Goal: Transaction & Acquisition: Purchase product/service

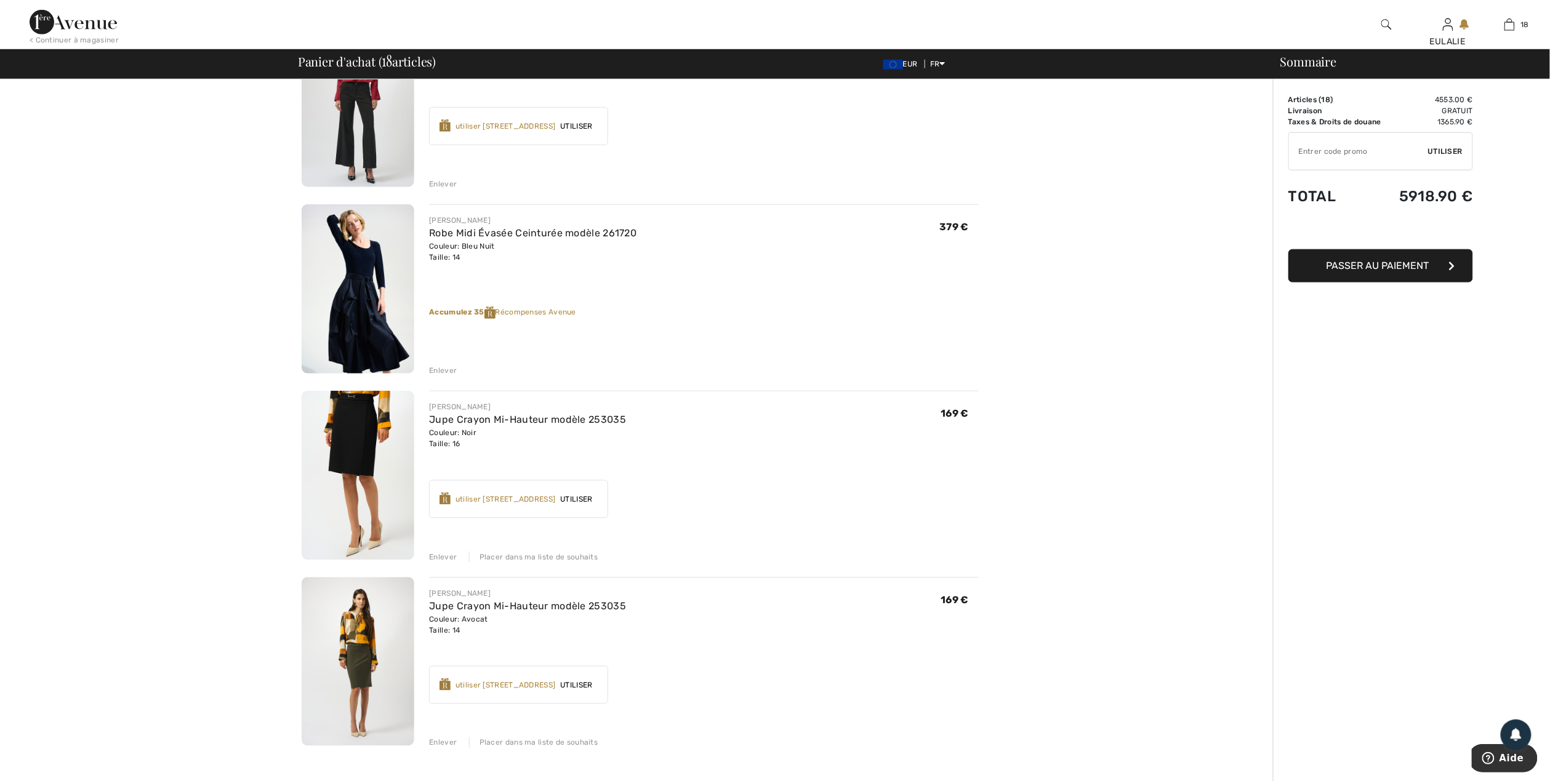
click at [366, 250] on img at bounding box center [358, 288] width 113 height 169
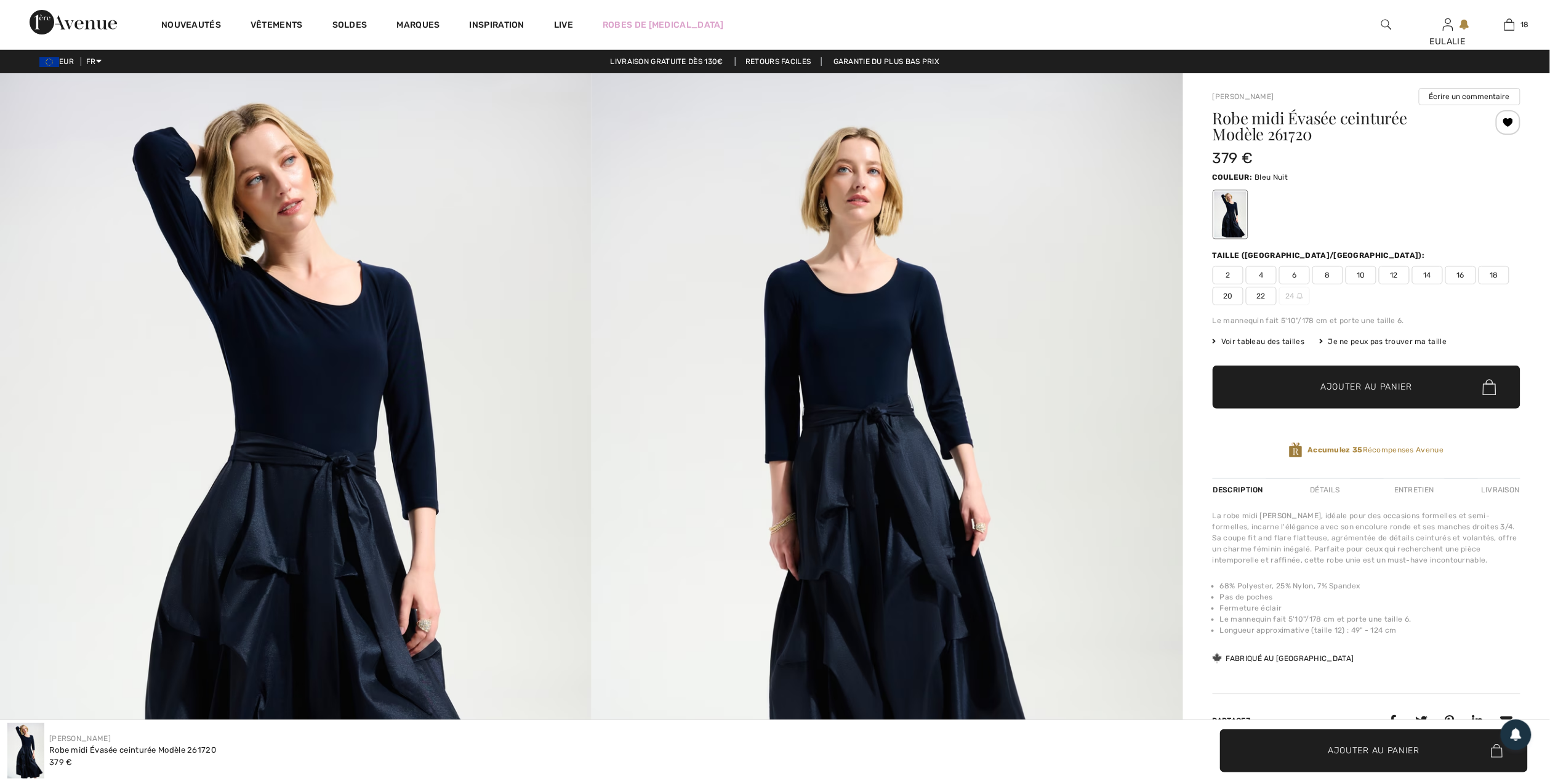
click at [355, 328] on img at bounding box center [296, 517] width 592 height 888
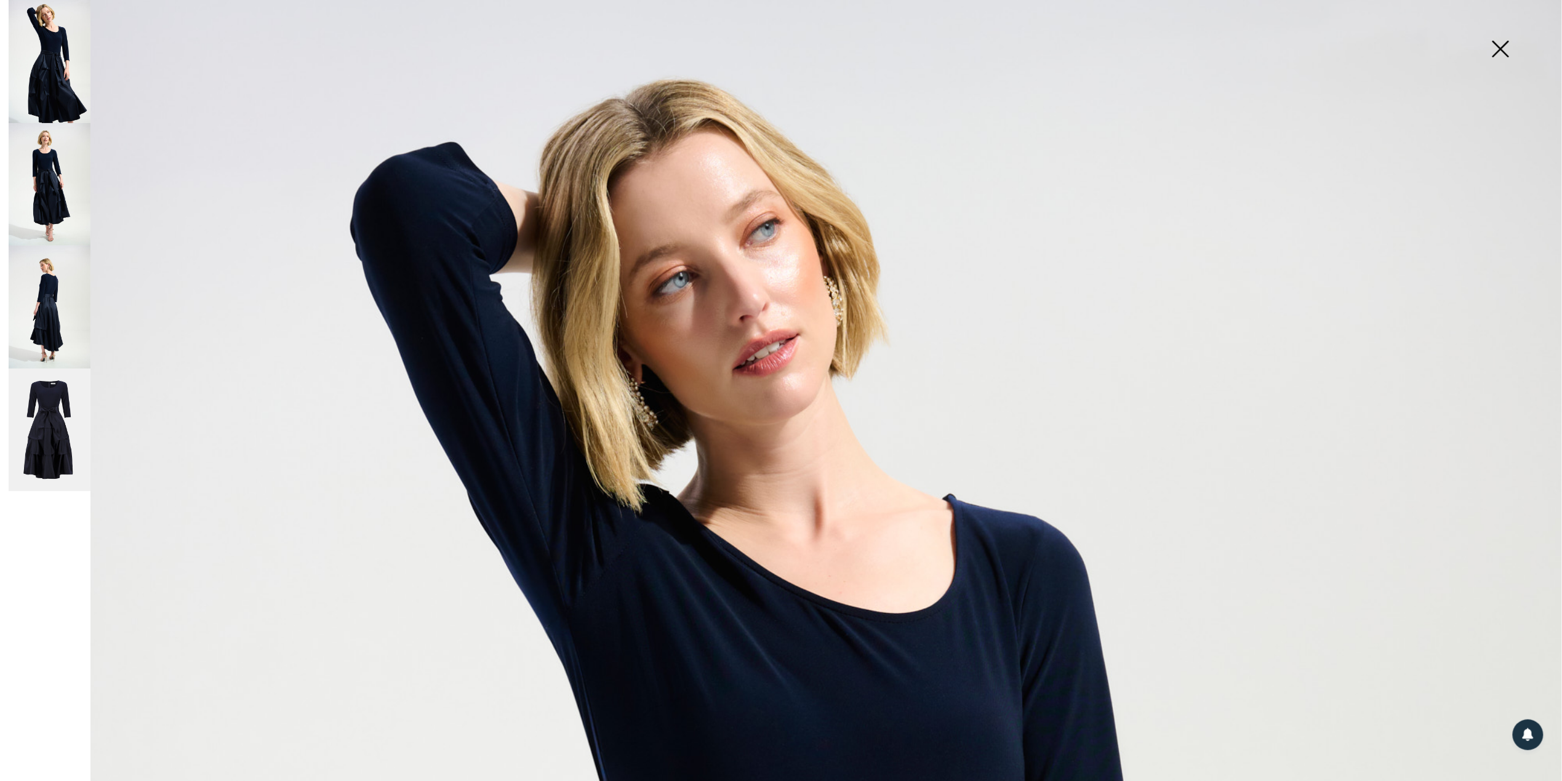
click at [54, 299] on img at bounding box center [50, 307] width 82 height 123
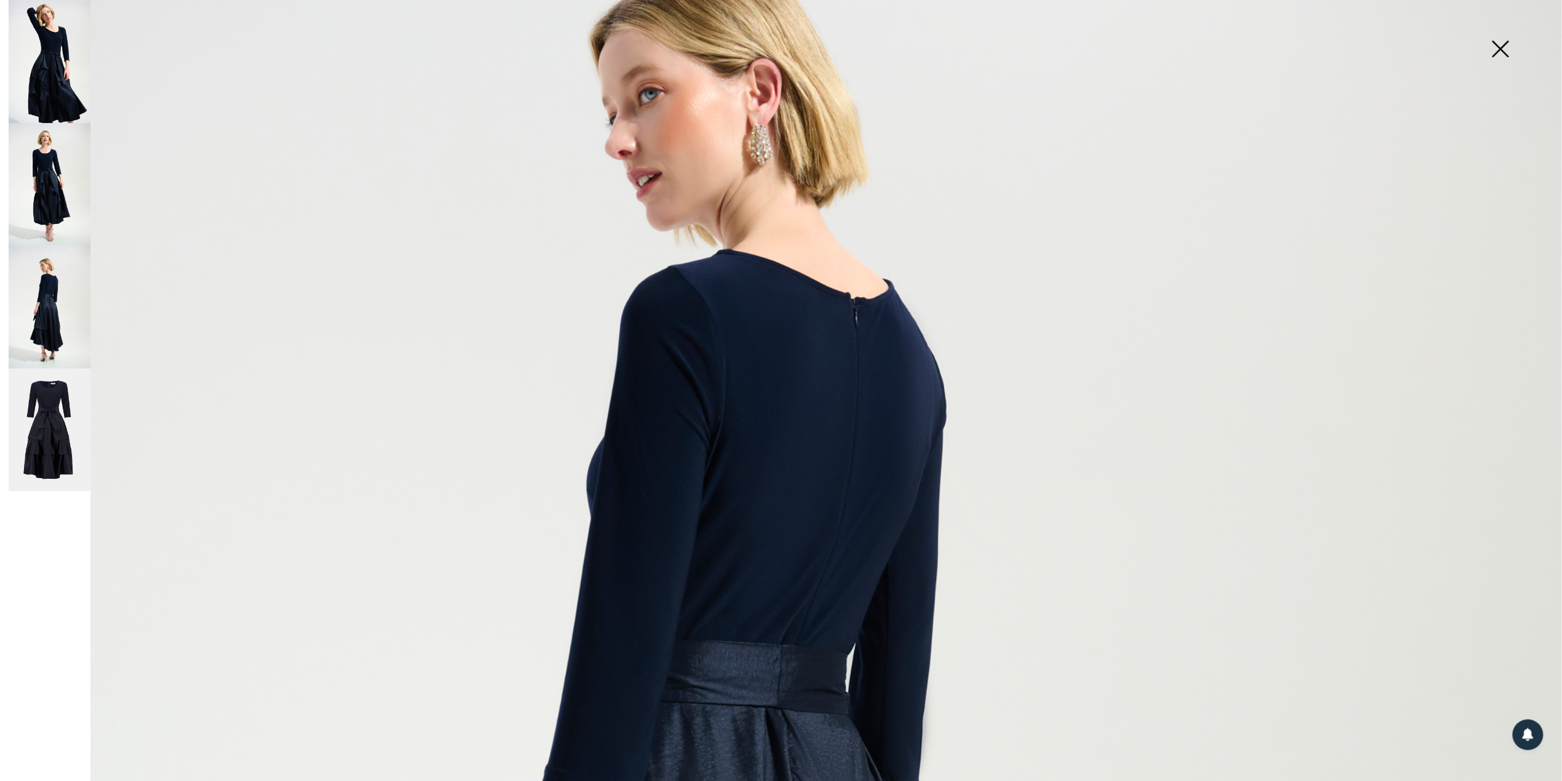
scroll to position [246, 0]
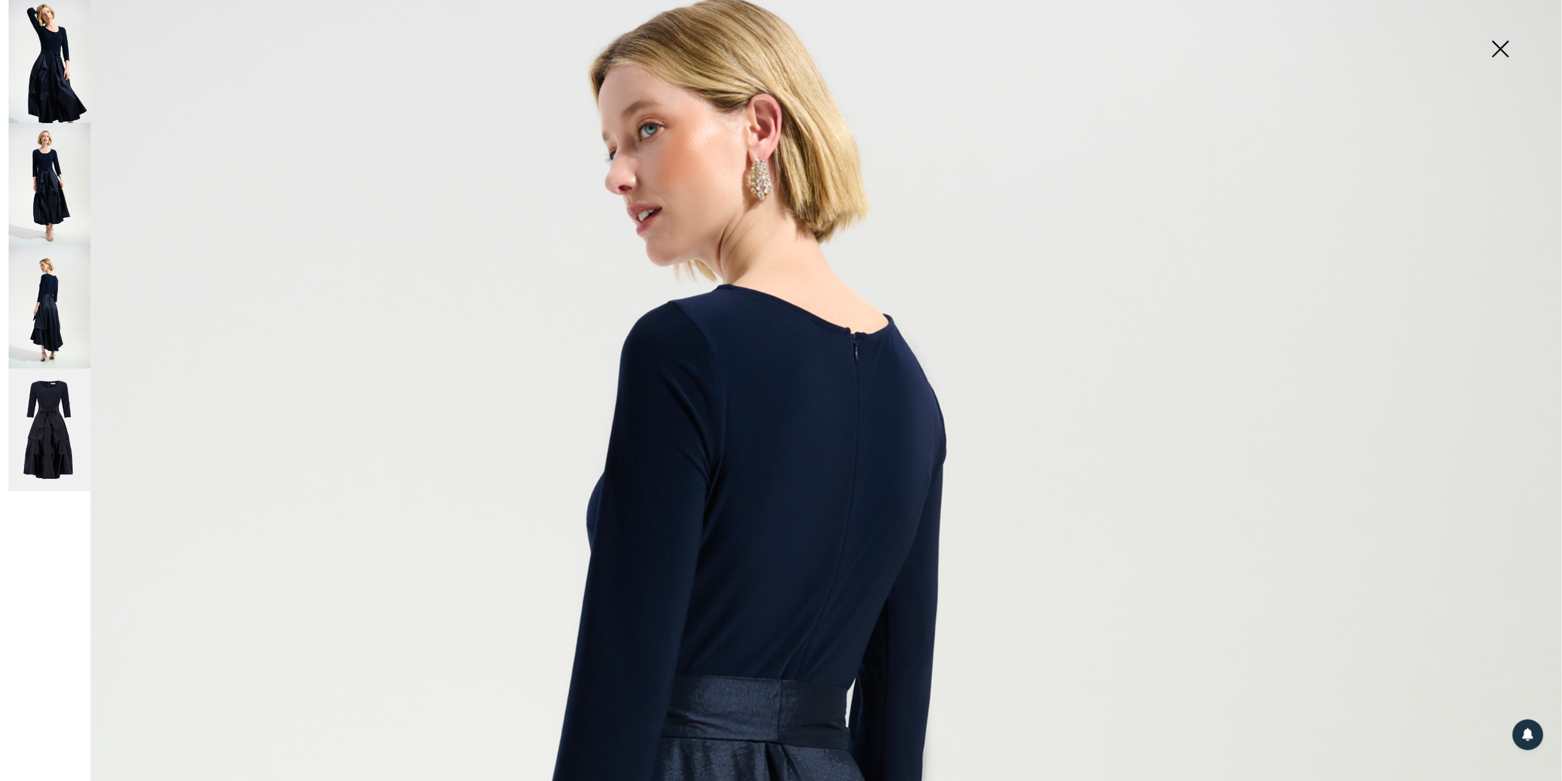
click at [45, 158] on img at bounding box center [50, 184] width 82 height 123
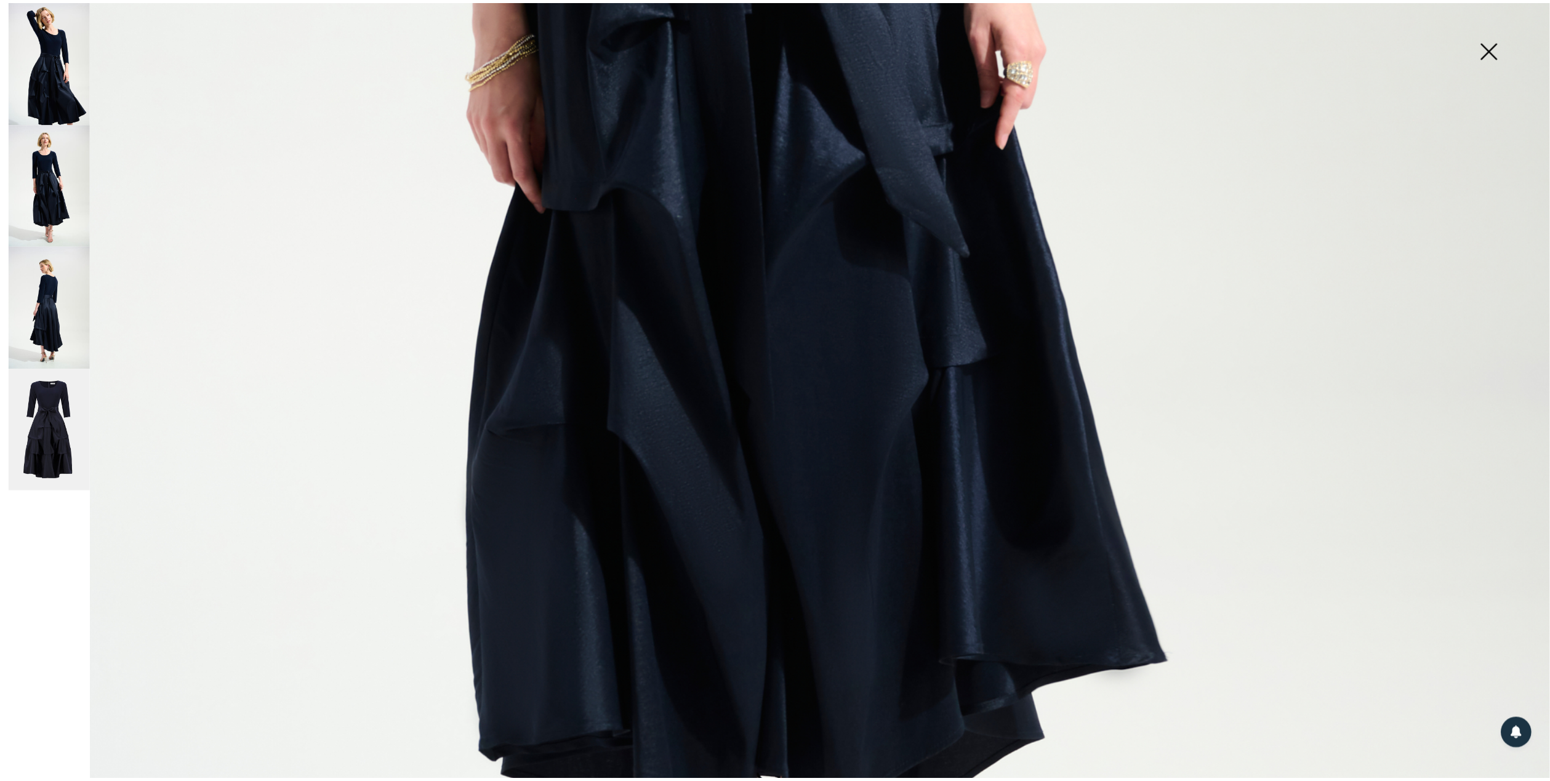
scroll to position [1313, 0]
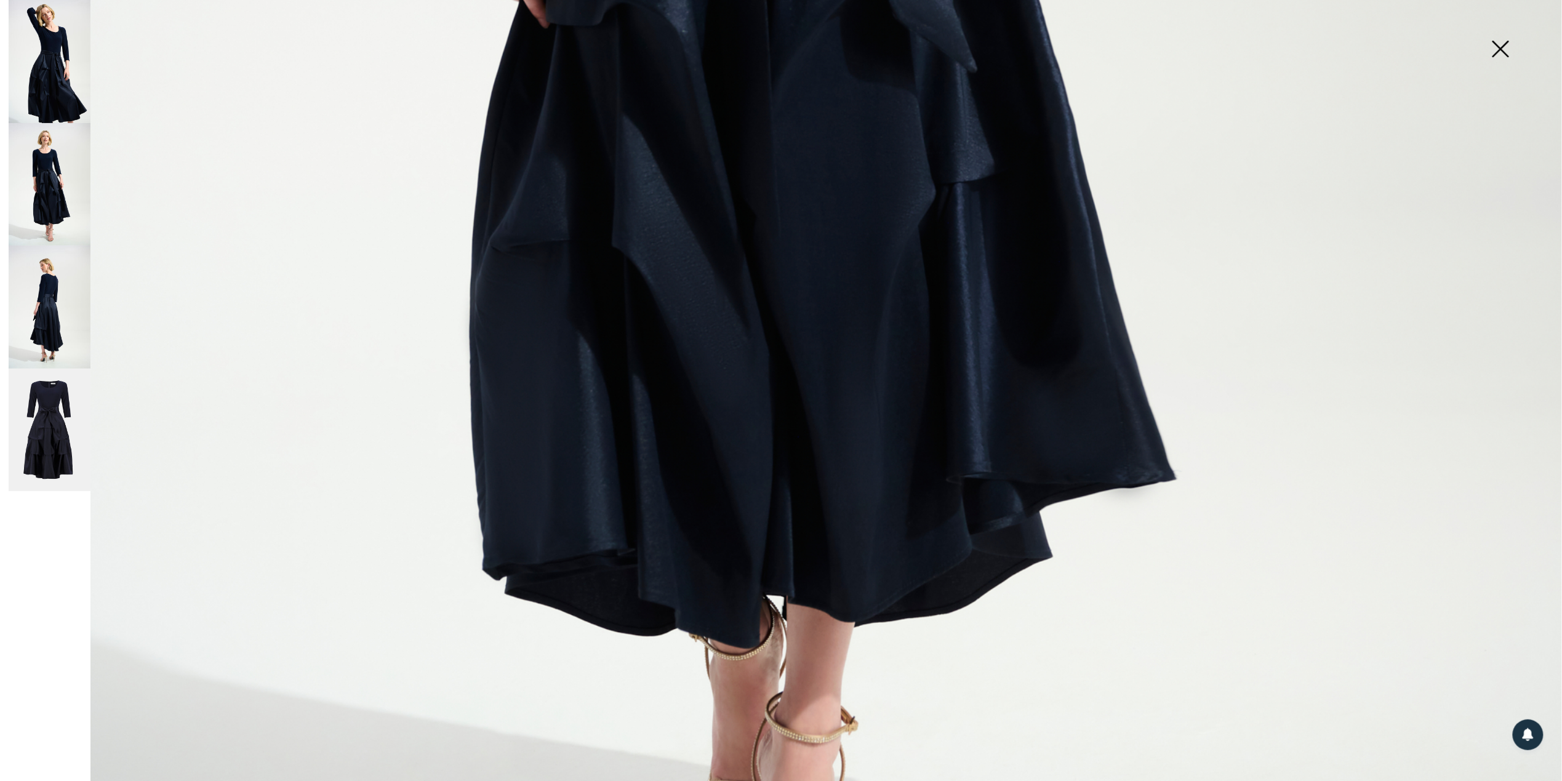
click at [1500, 52] on img at bounding box center [1501, 49] width 62 height 63
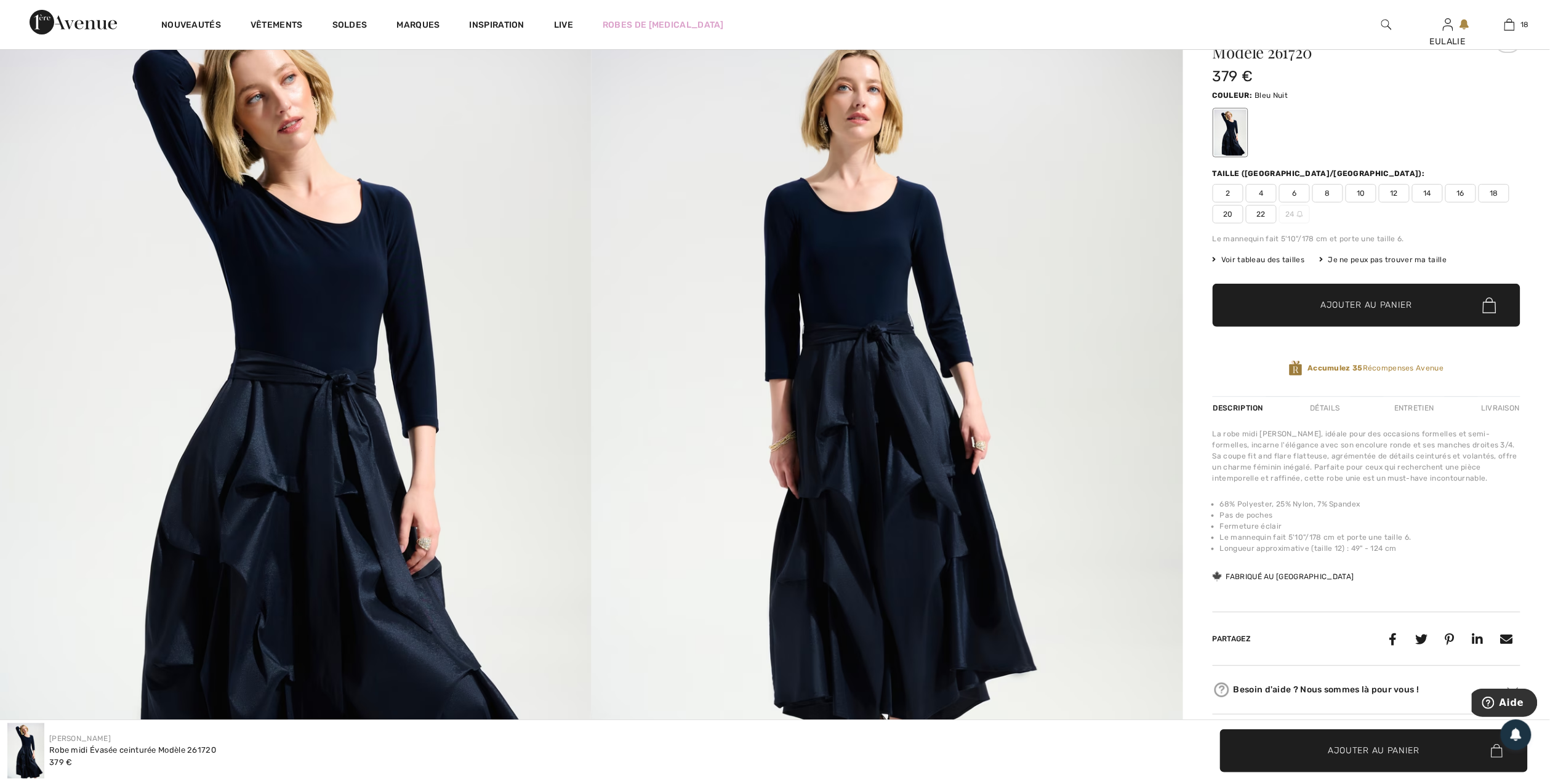
scroll to position [0, 0]
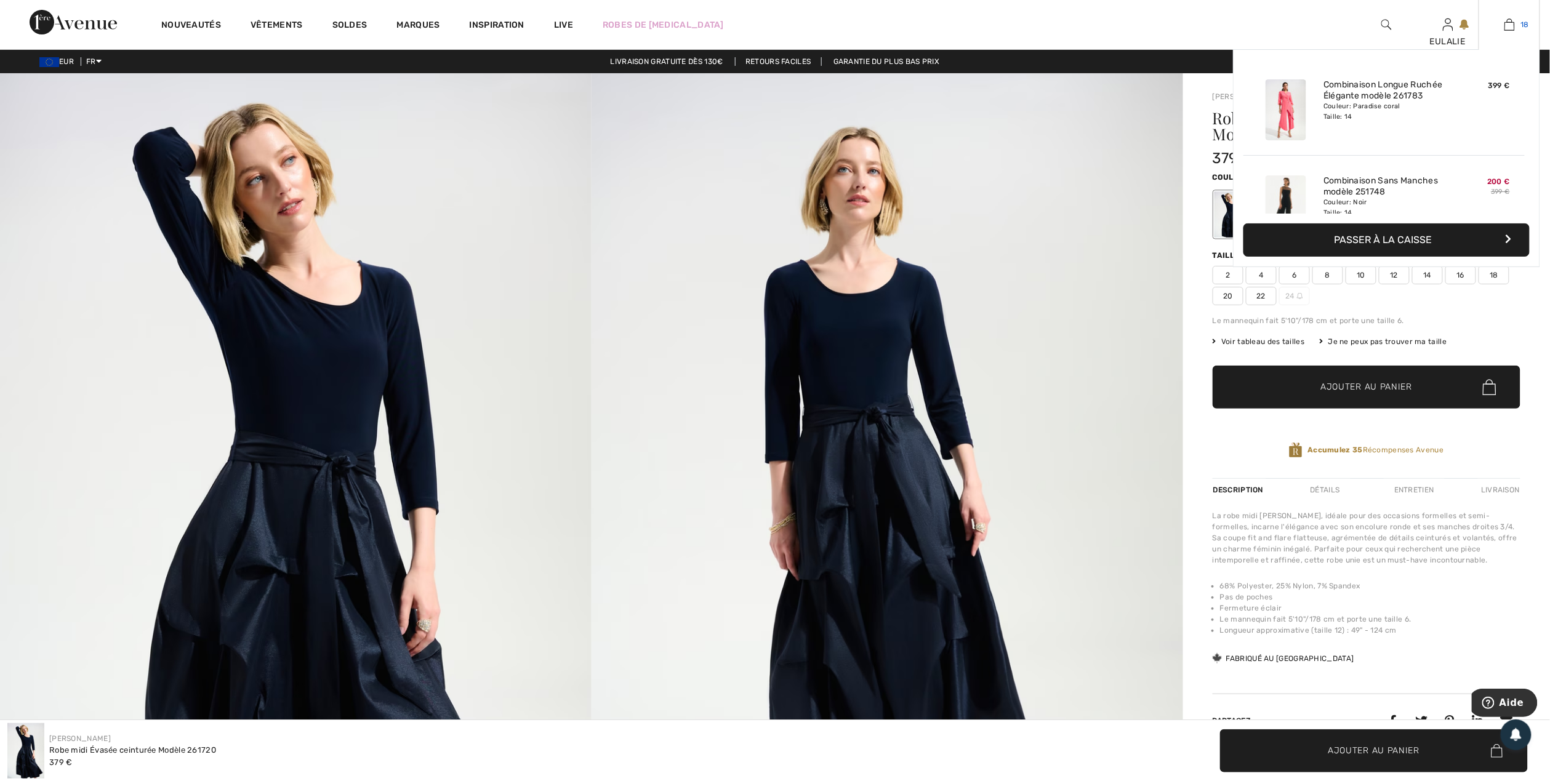
click at [1507, 23] on img at bounding box center [1510, 24] width 10 height 15
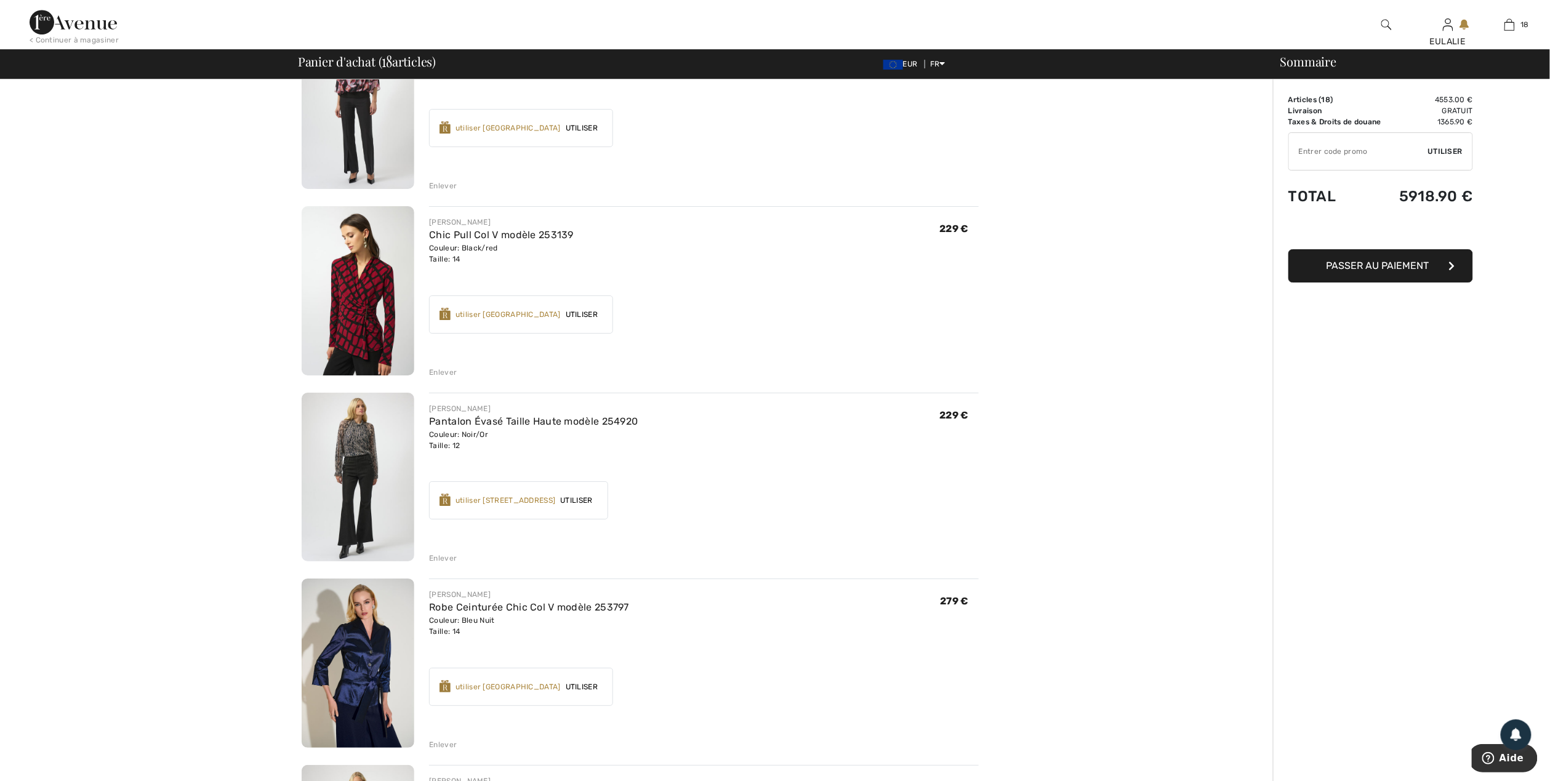
scroll to position [2052, 0]
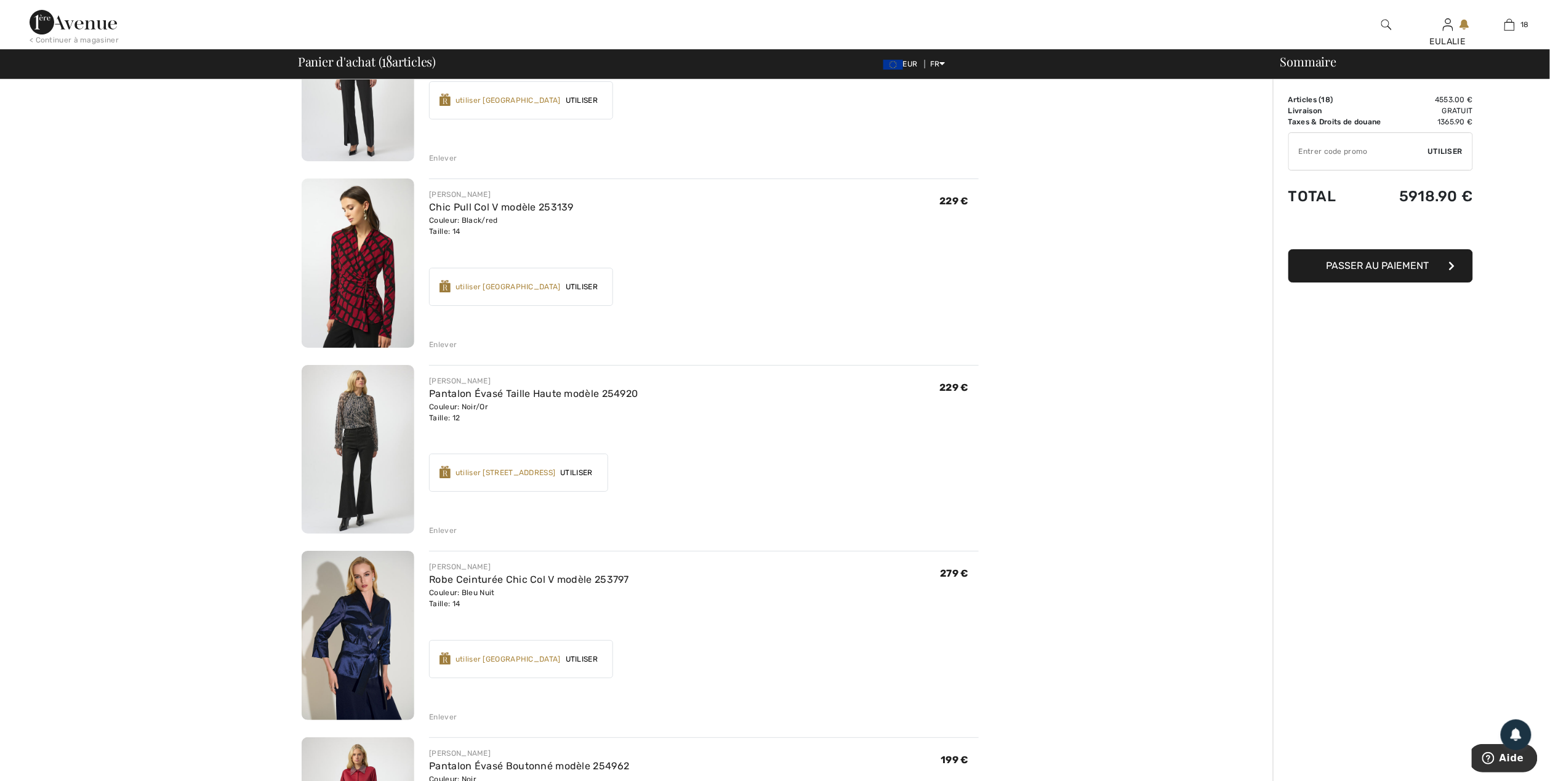
click at [442, 528] on div "Enlever" at bounding box center [443, 530] width 28 height 11
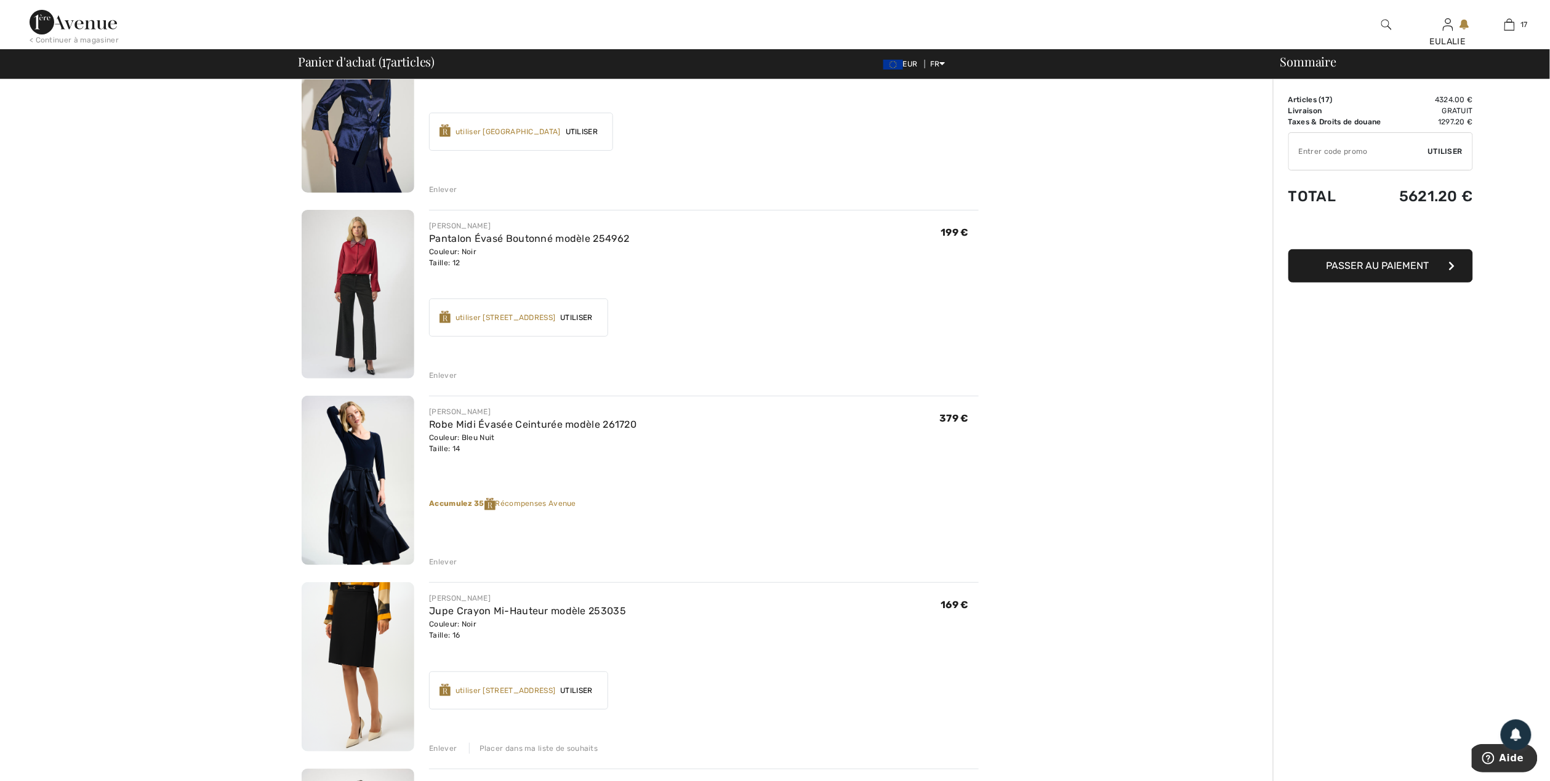
scroll to position [2380, 0]
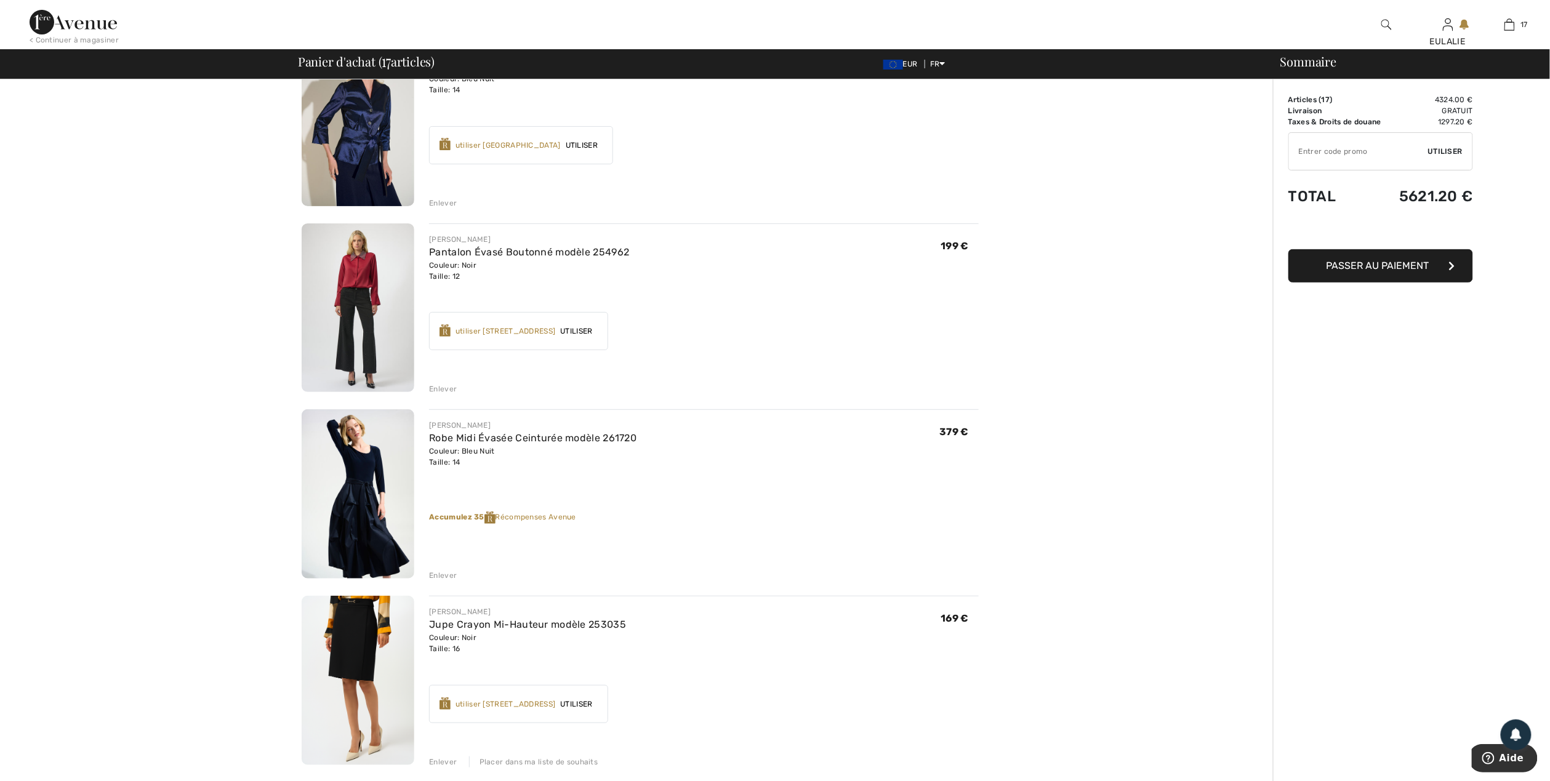
click at [441, 576] on div "Enlever" at bounding box center [443, 575] width 28 height 11
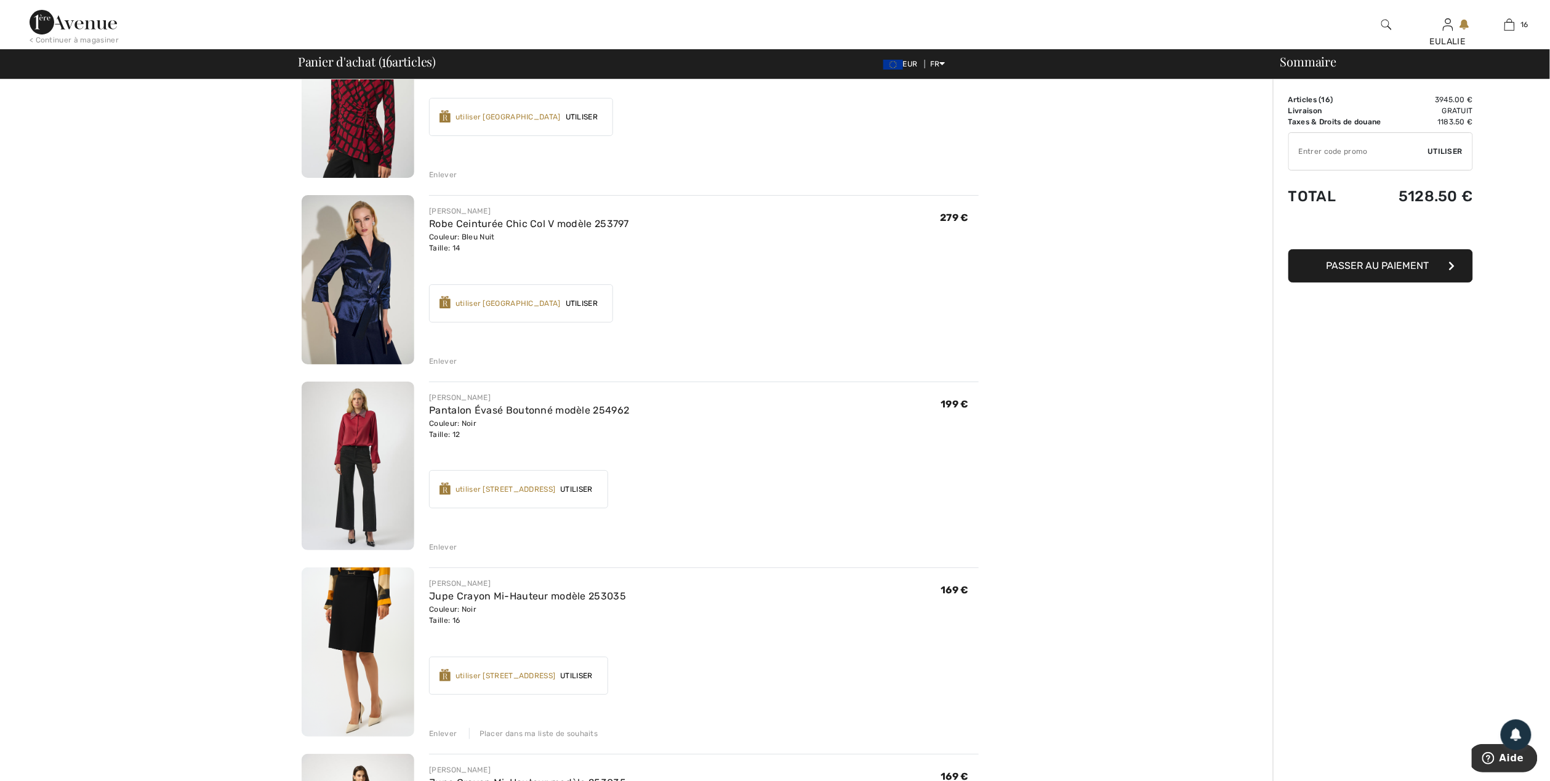
scroll to position [2216, 0]
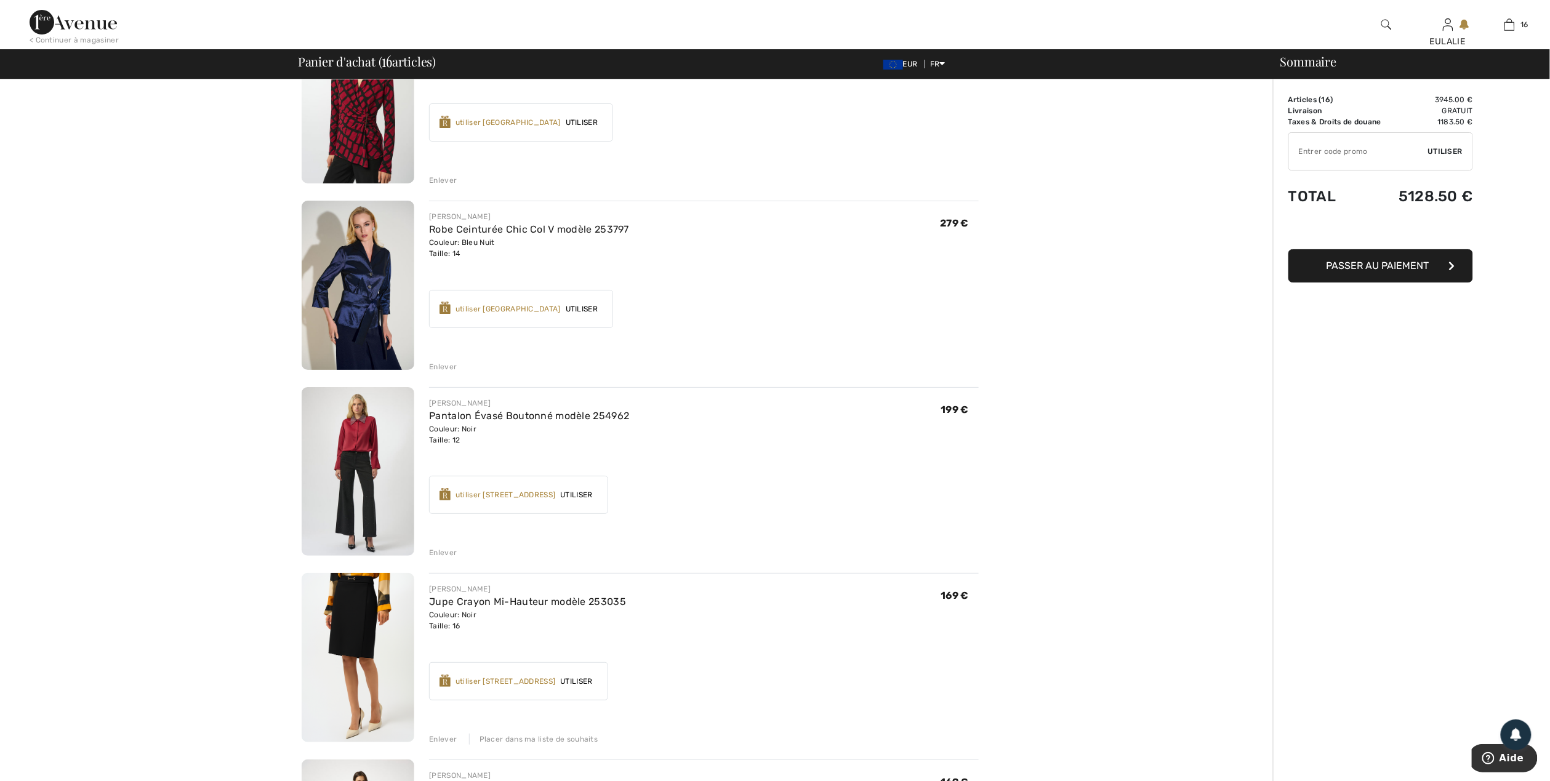
click at [441, 548] on div "Enlever" at bounding box center [443, 552] width 28 height 11
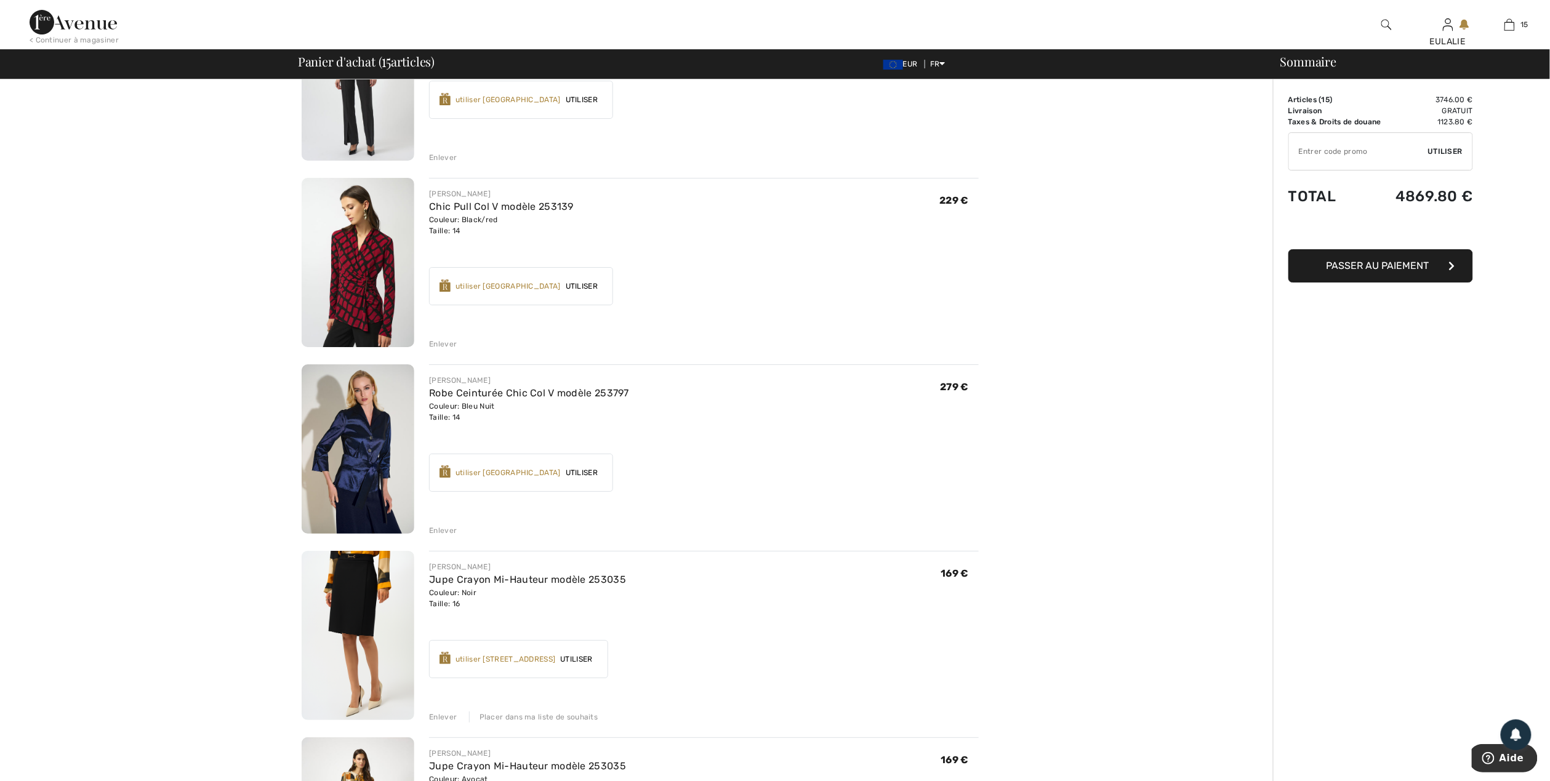
scroll to position [2052, 0]
click at [433, 526] on div "Enlever" at bounding box center [443, 531] width 28 height 11
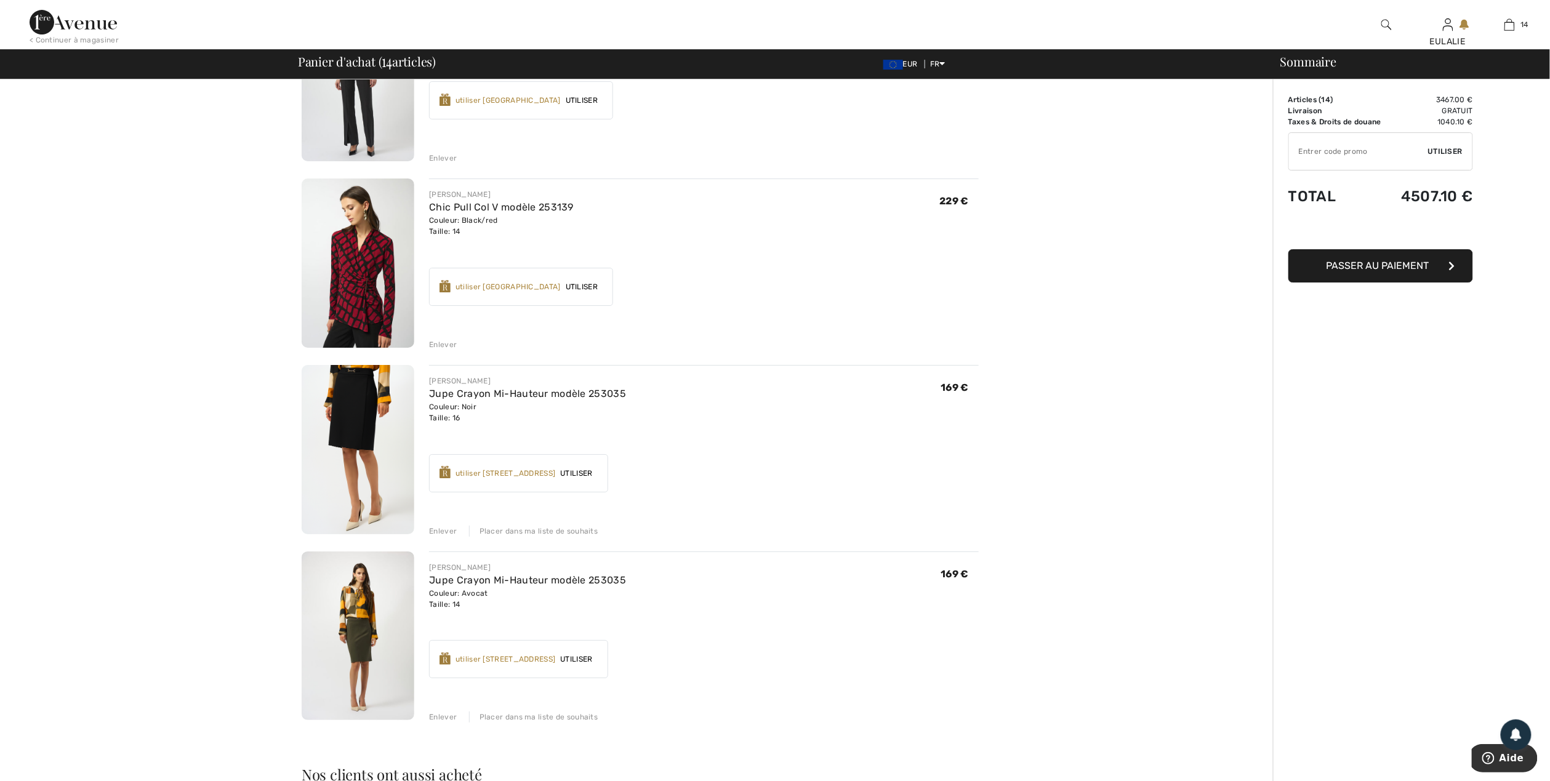
click at [444, 345] on div "Enlever" at bounding box center [443, 344] width 28 height 11
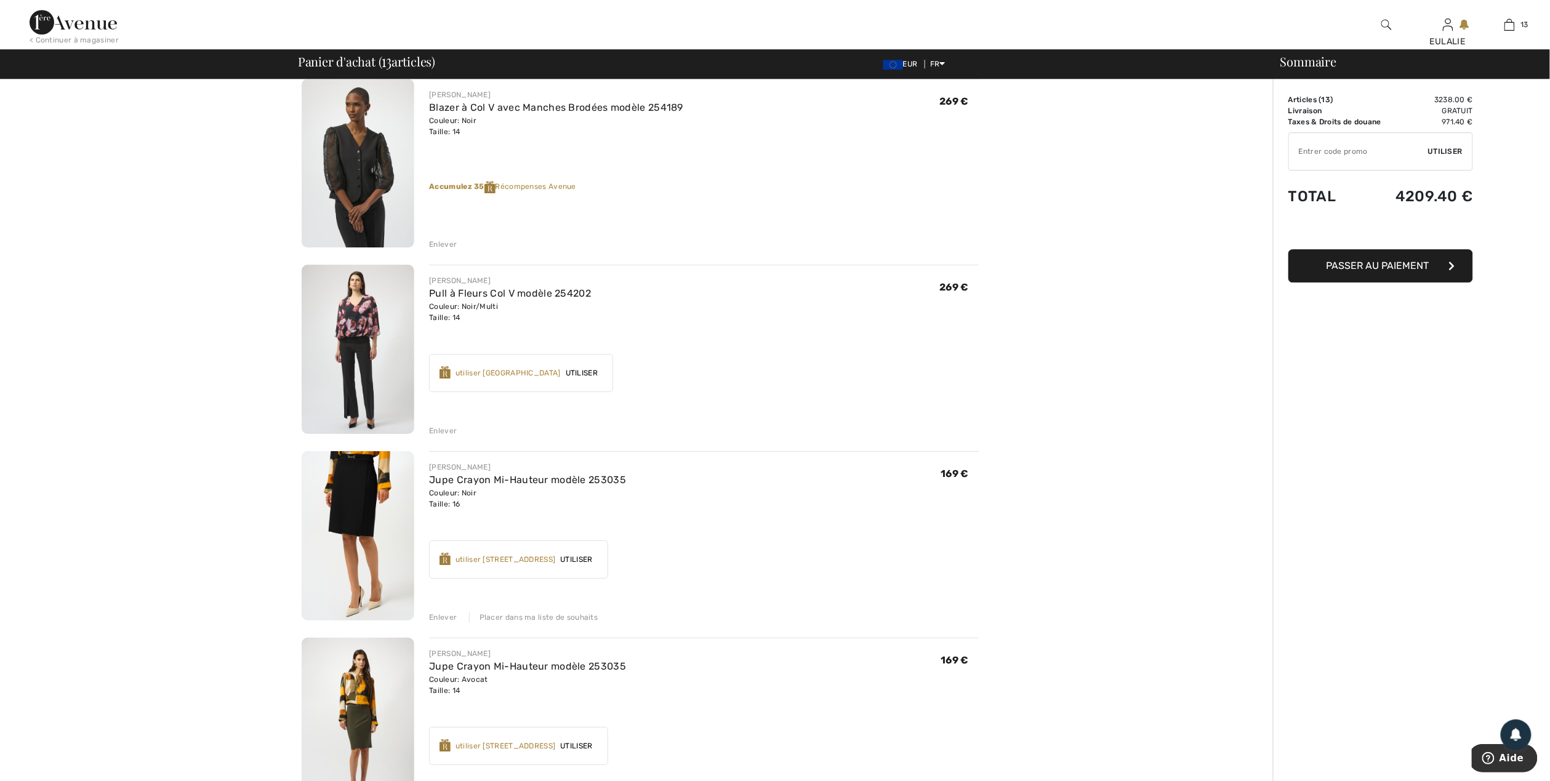
scroll to position [1887, 0]
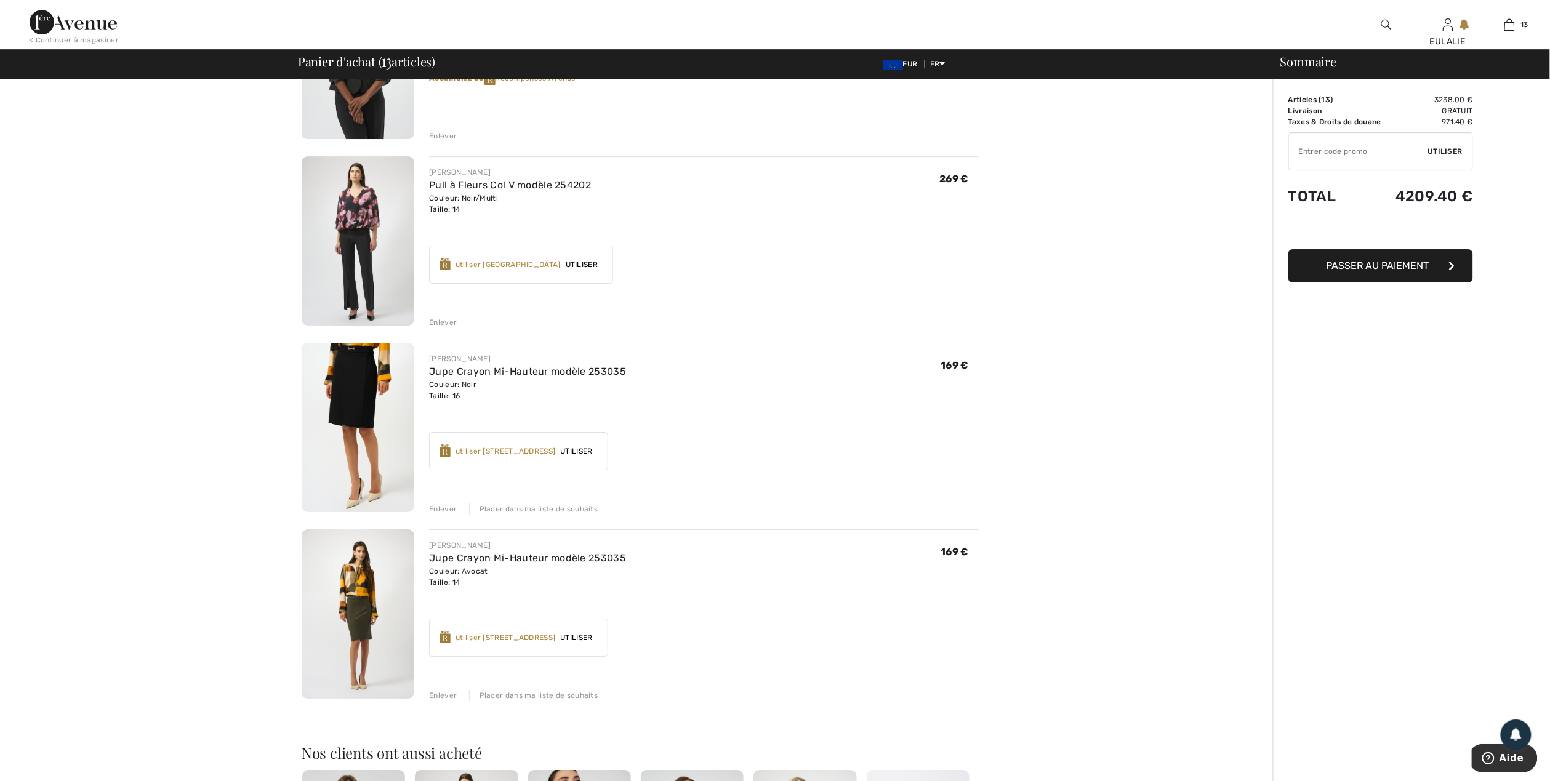
click at [439, 696] on div "Enlever" at bounding box center [443, 695] width 28 height 11
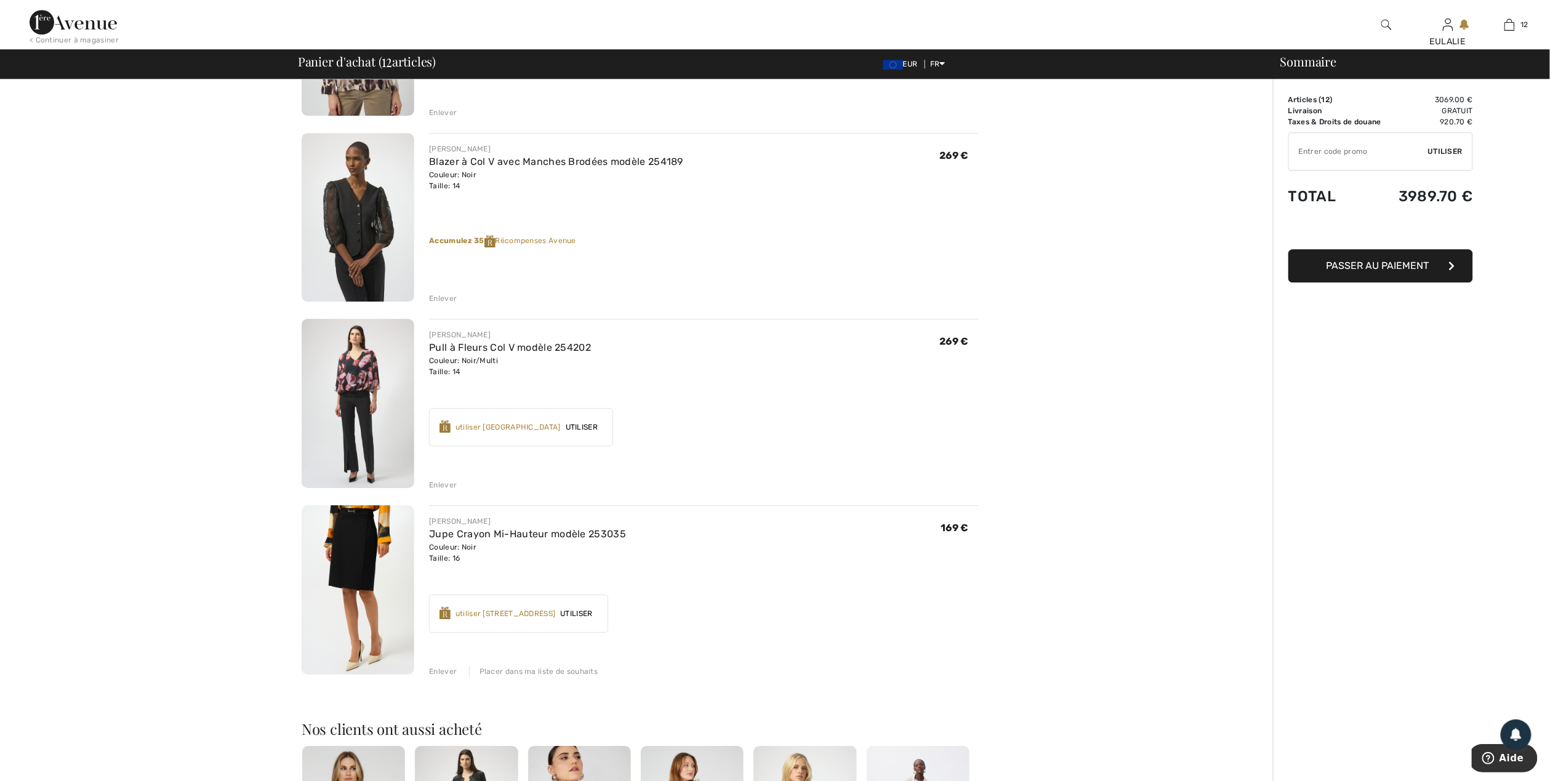
scroll to position [1724, 0]
click at [438, 484] on div "Enlever" at bounding box center [443, 486] width 28 height 11
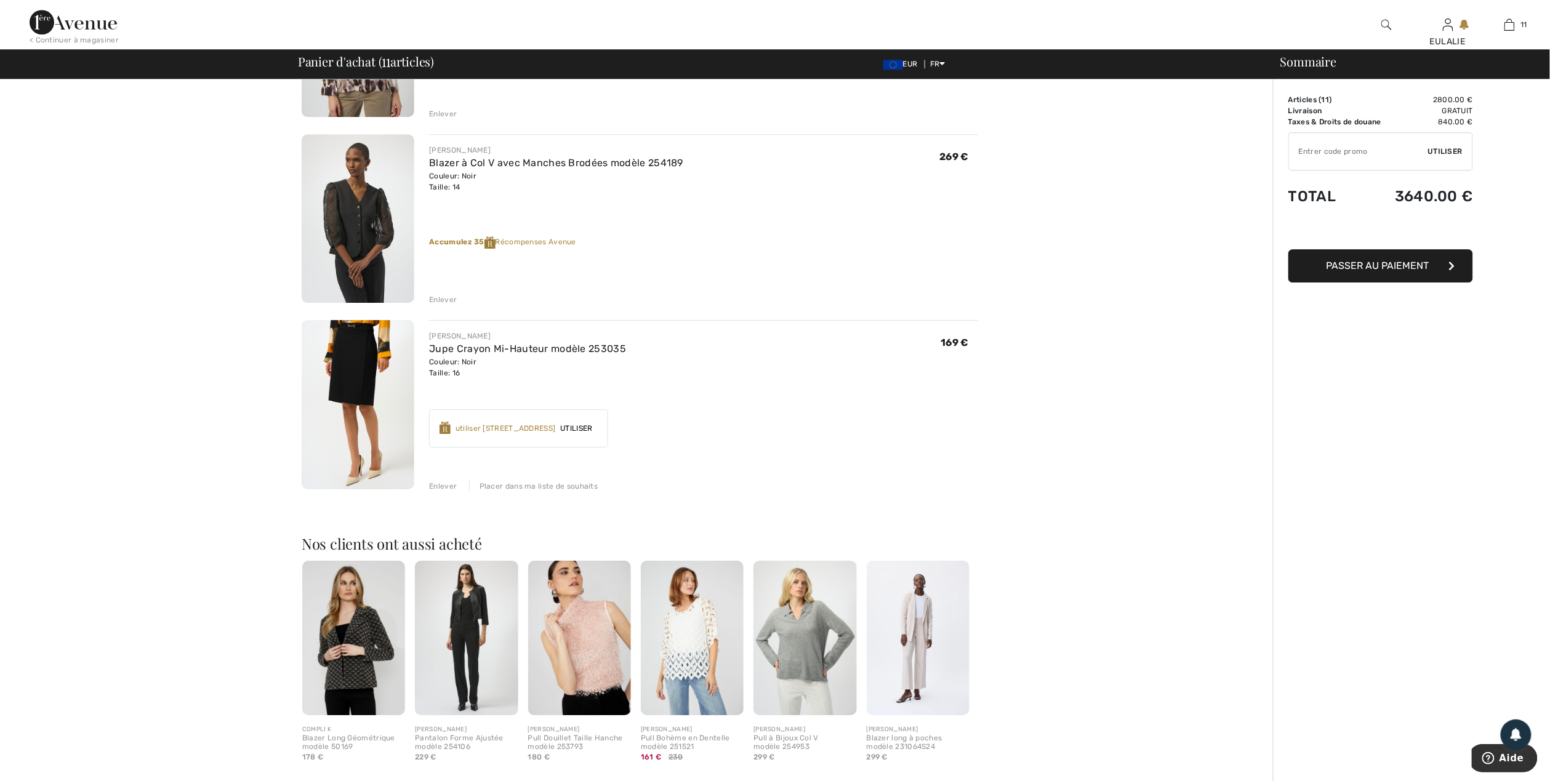
click at [440, 299] on div "Enlever" at bounding box center [443, 299] width 28 height 11
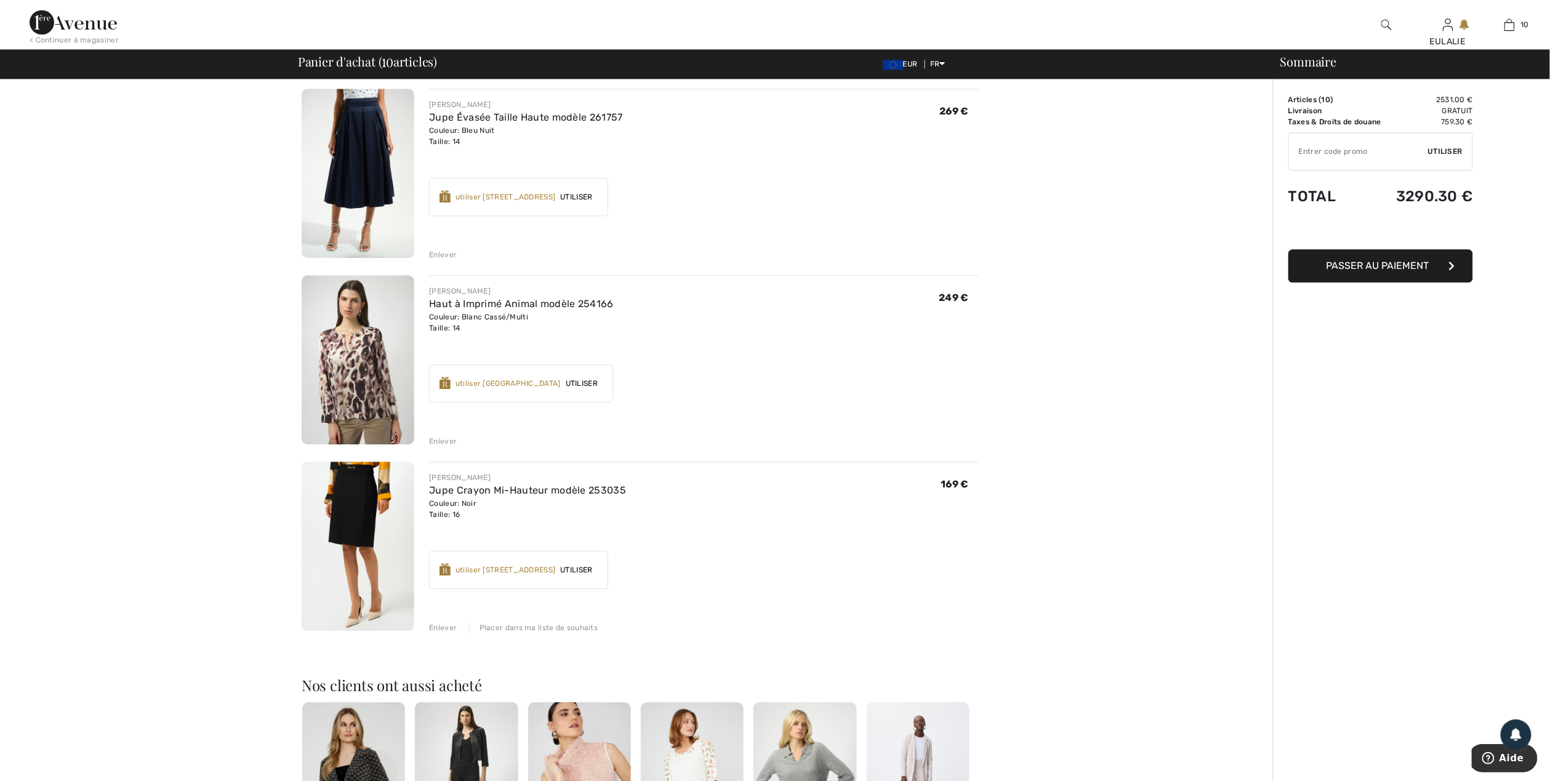
scroll to position [1395, 0]
click at [341, 362] on img at bounding box center [358, 360] width 113 height 169
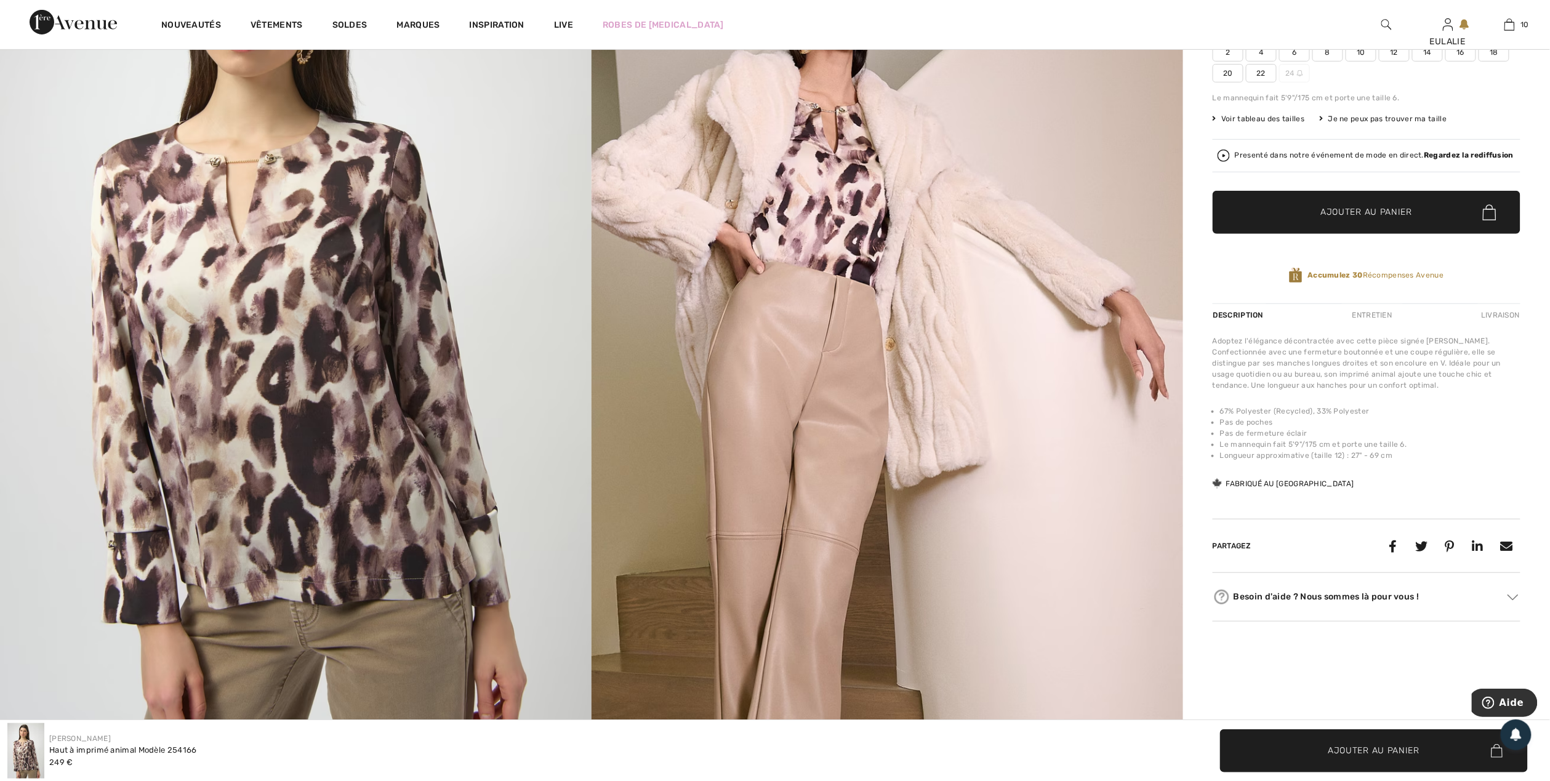
scroll to position [328, 0]
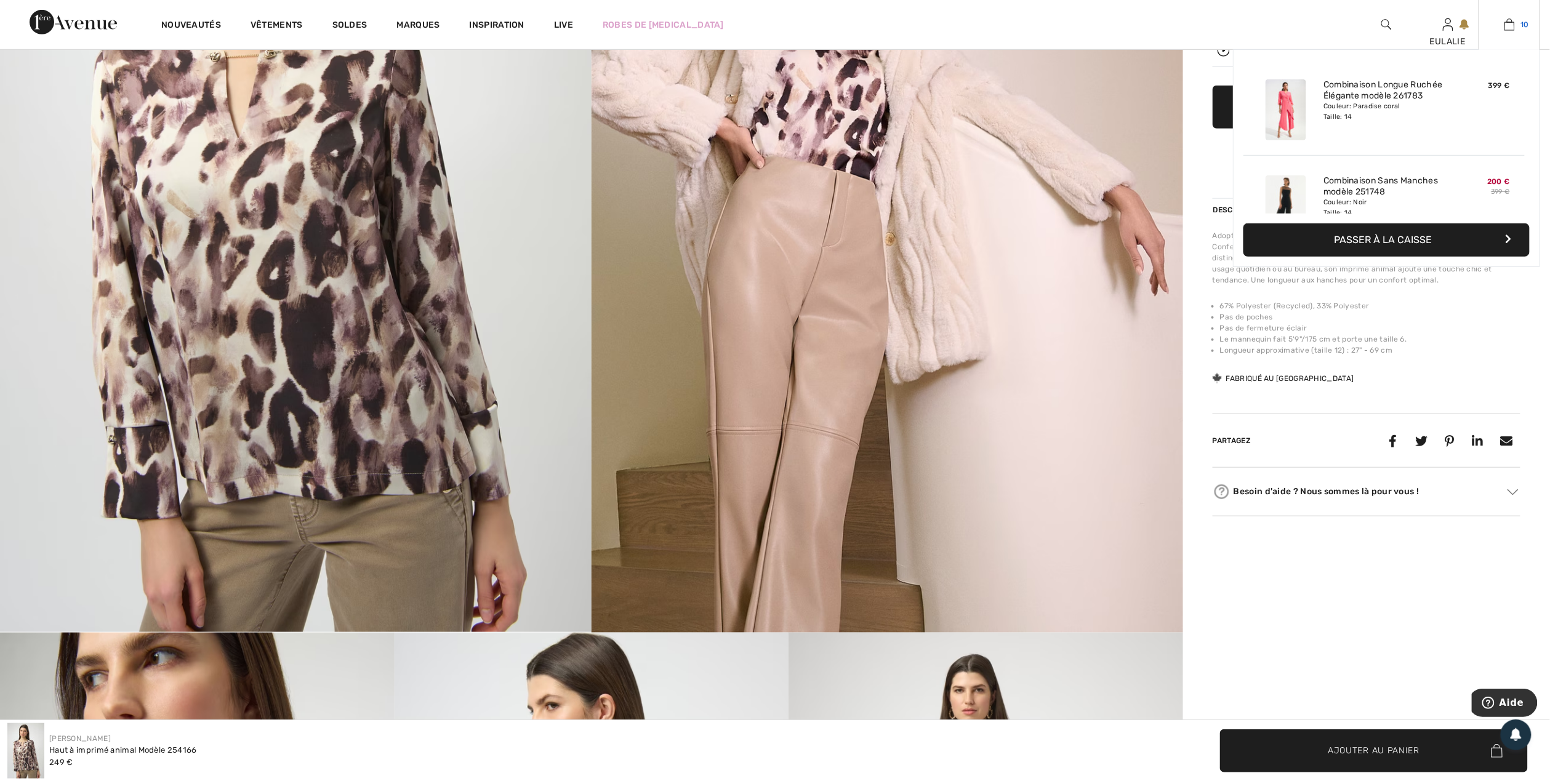
click at [1508, 28] on img at bounding box center [1510, 24] width 10 height 15
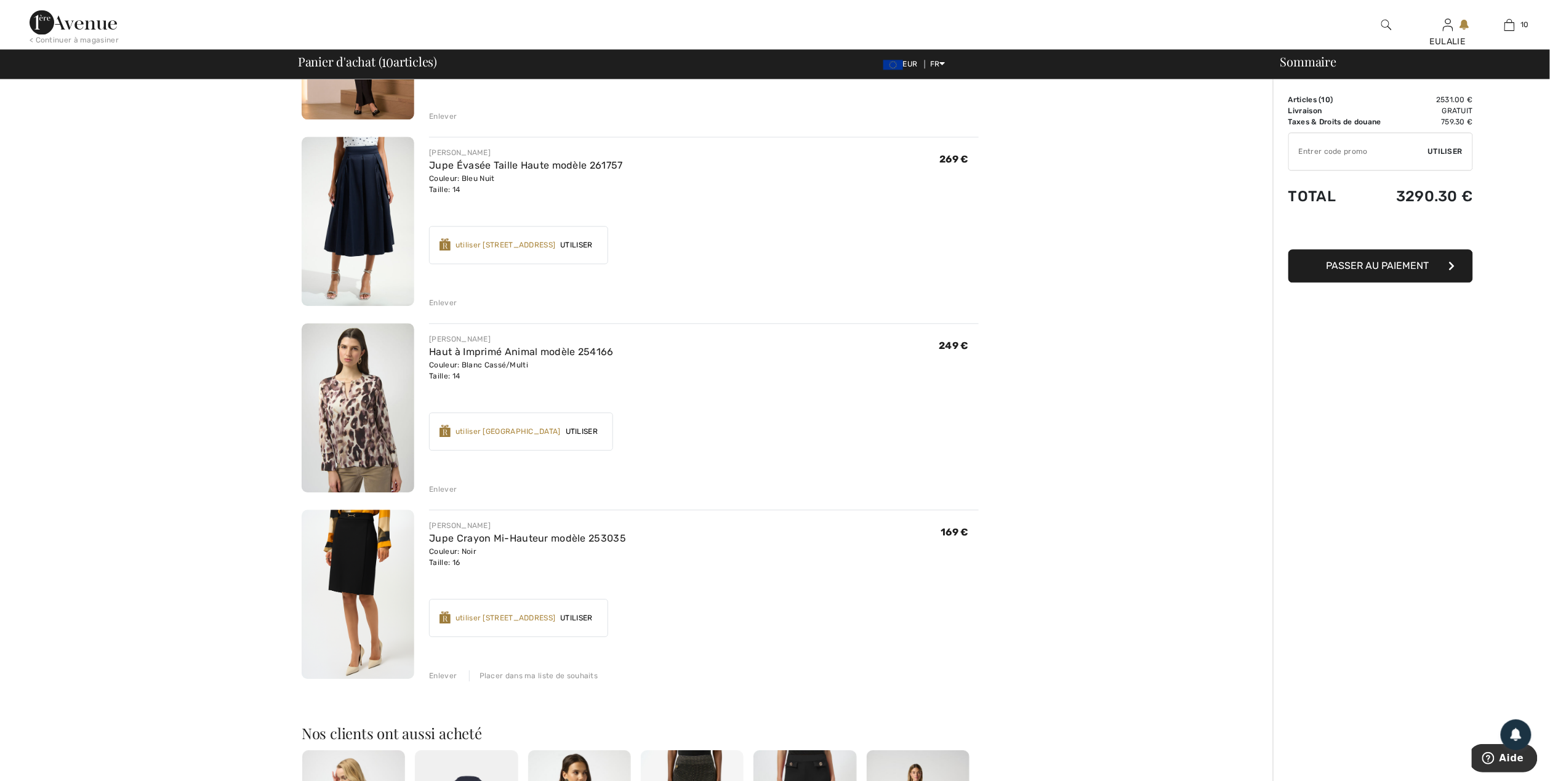
scroll to position [1395, 0]
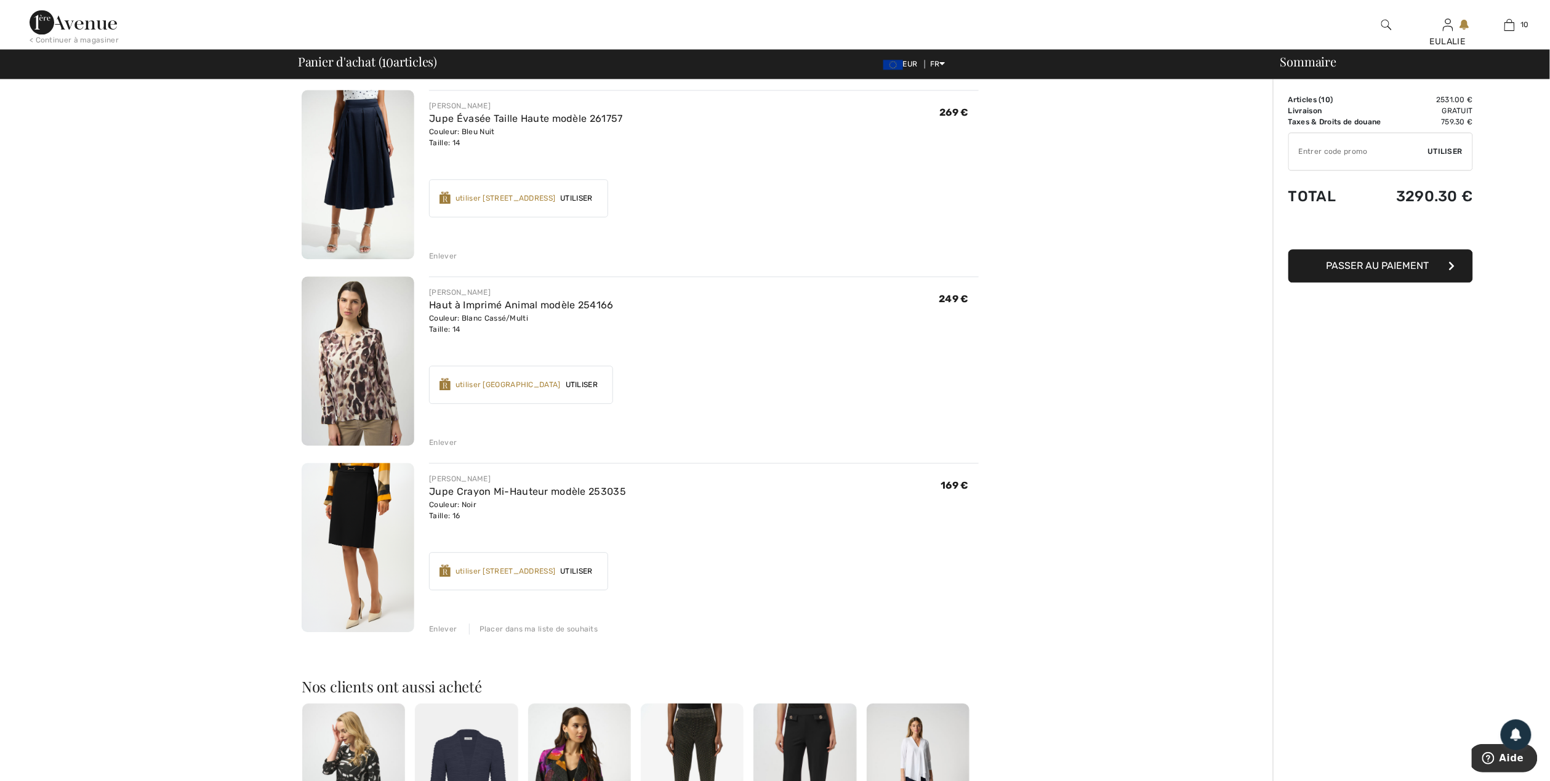
click at [437, 439] on div "Enlever" at bounding box center [443, 442] width 28 height 11
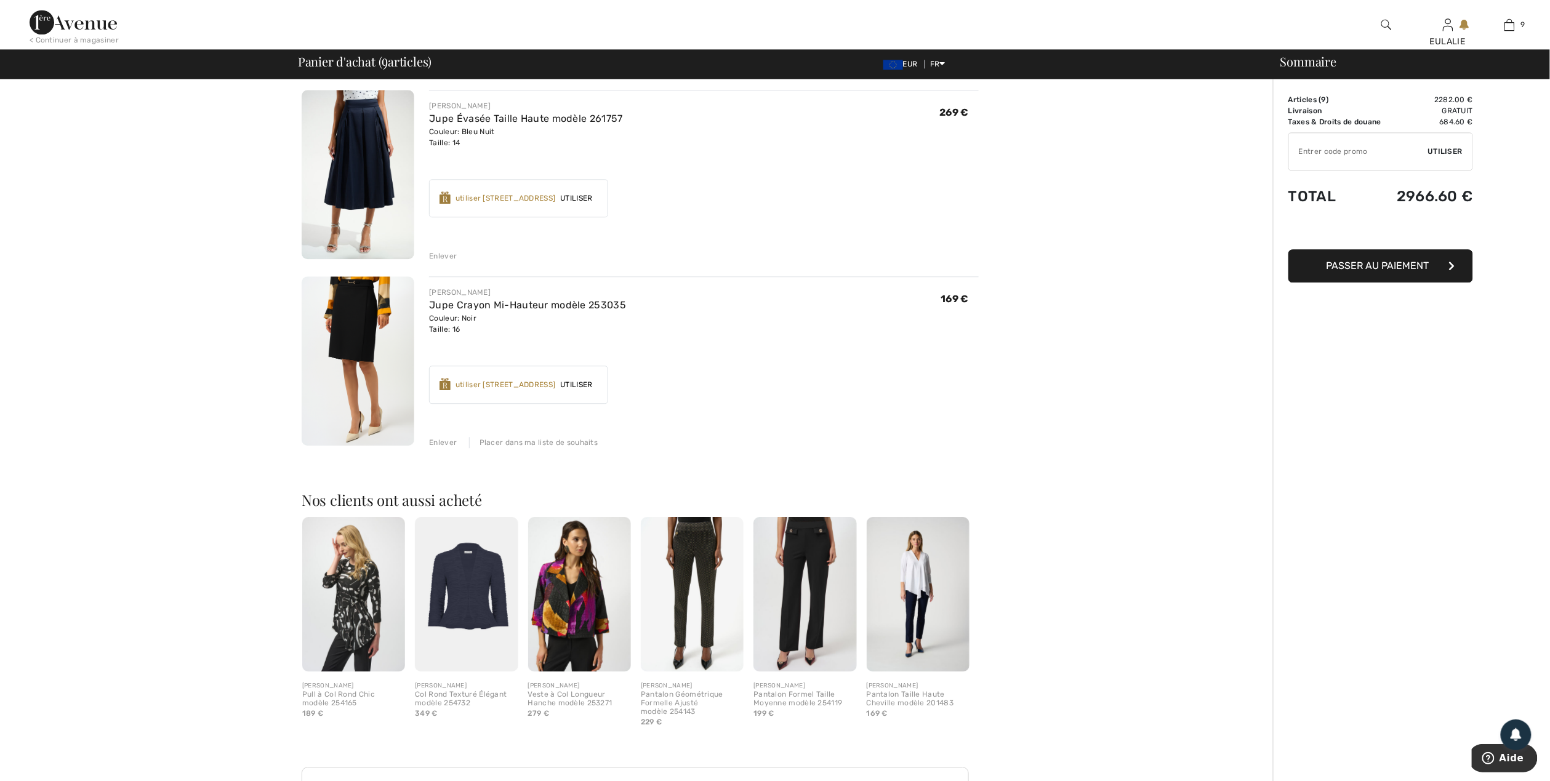
click at [441, 254] on div "Enlever" at bounding box center [443, 256] width 28 height 11
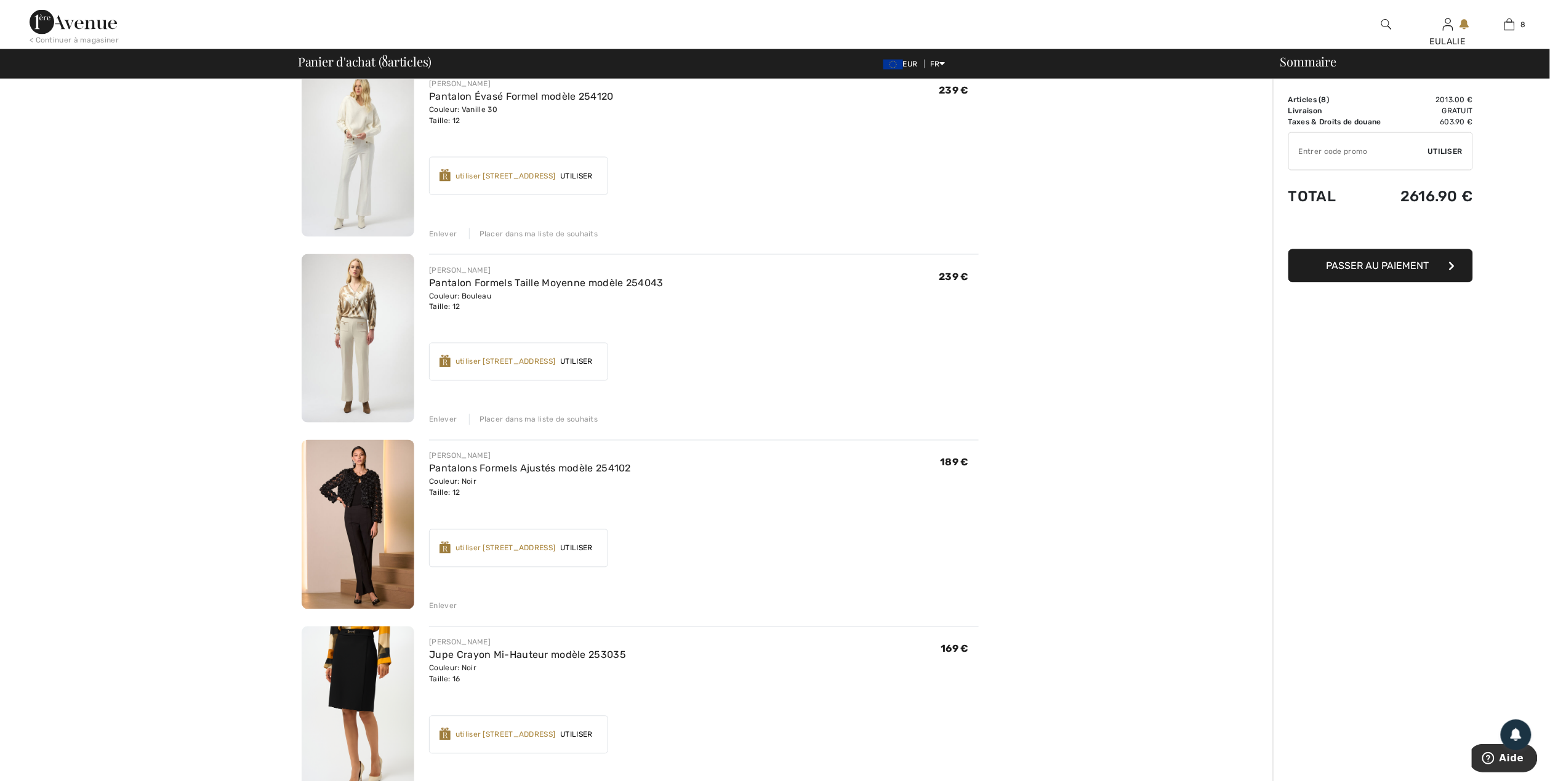
scroll to position [821, 0]
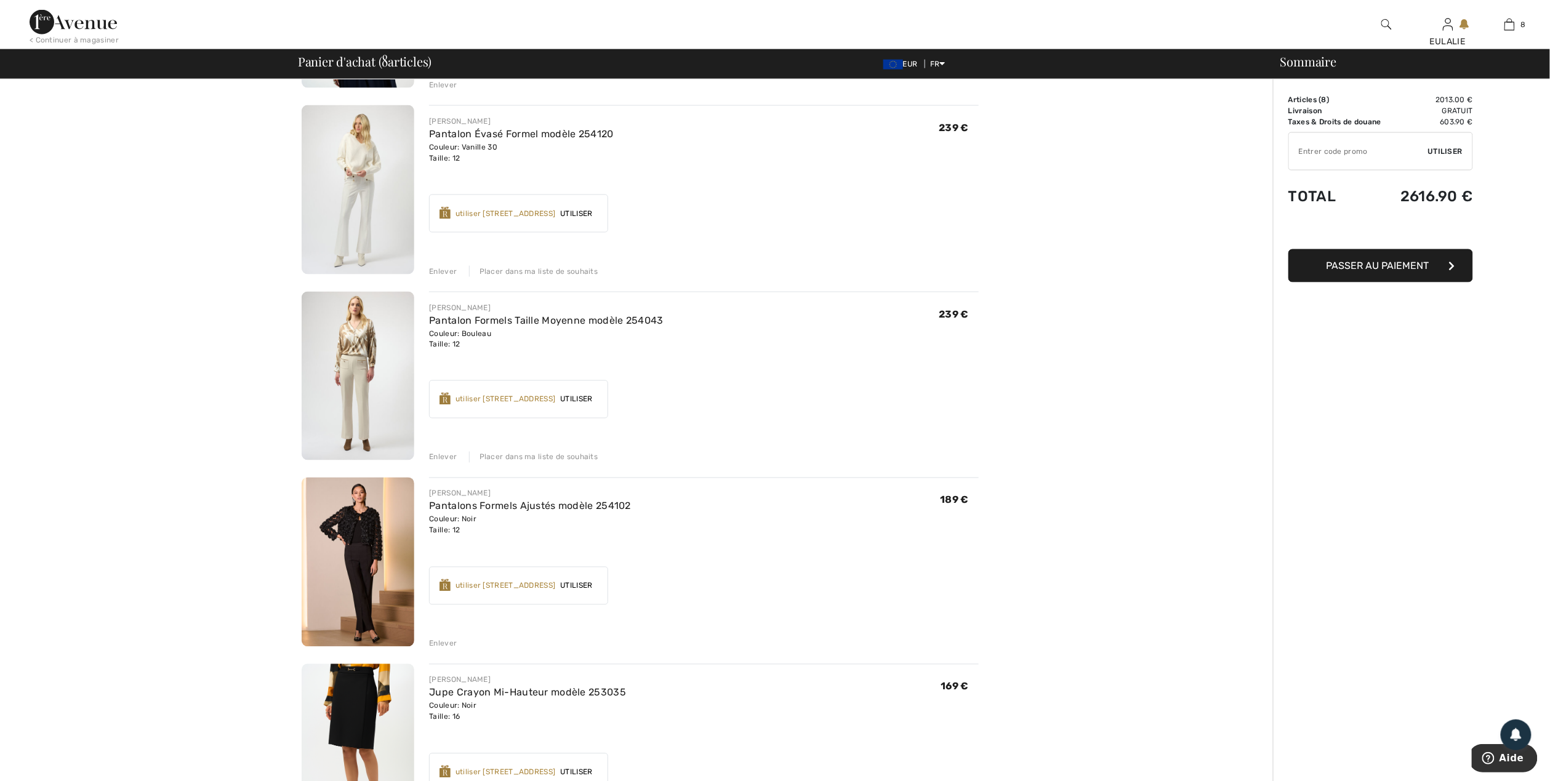
click at [352, 529] on img at bounding box center [358, 562] width 113 height 169
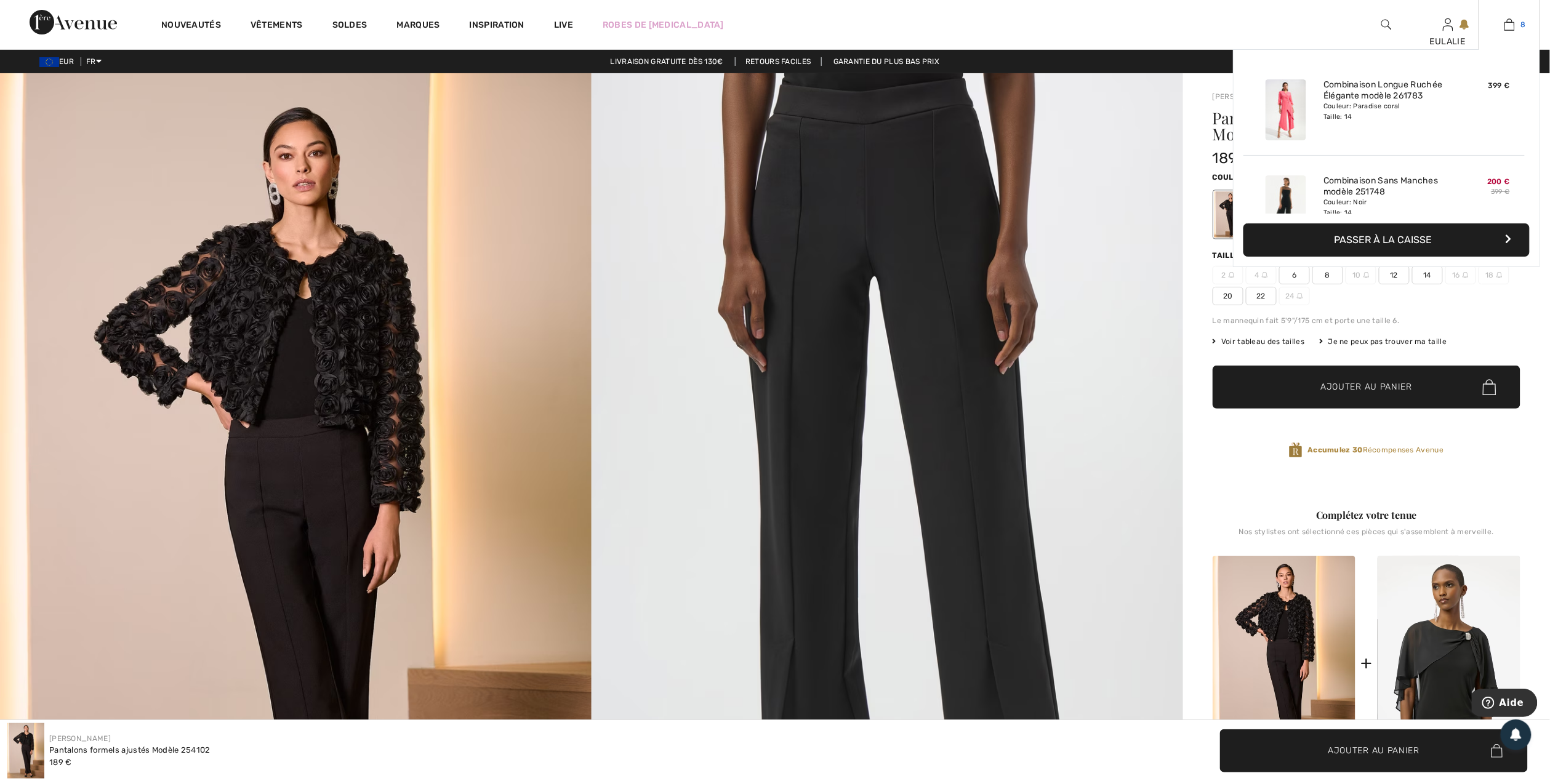
click at [1509, 23] on img at bounding box center [1510, 24] width 10 height 15
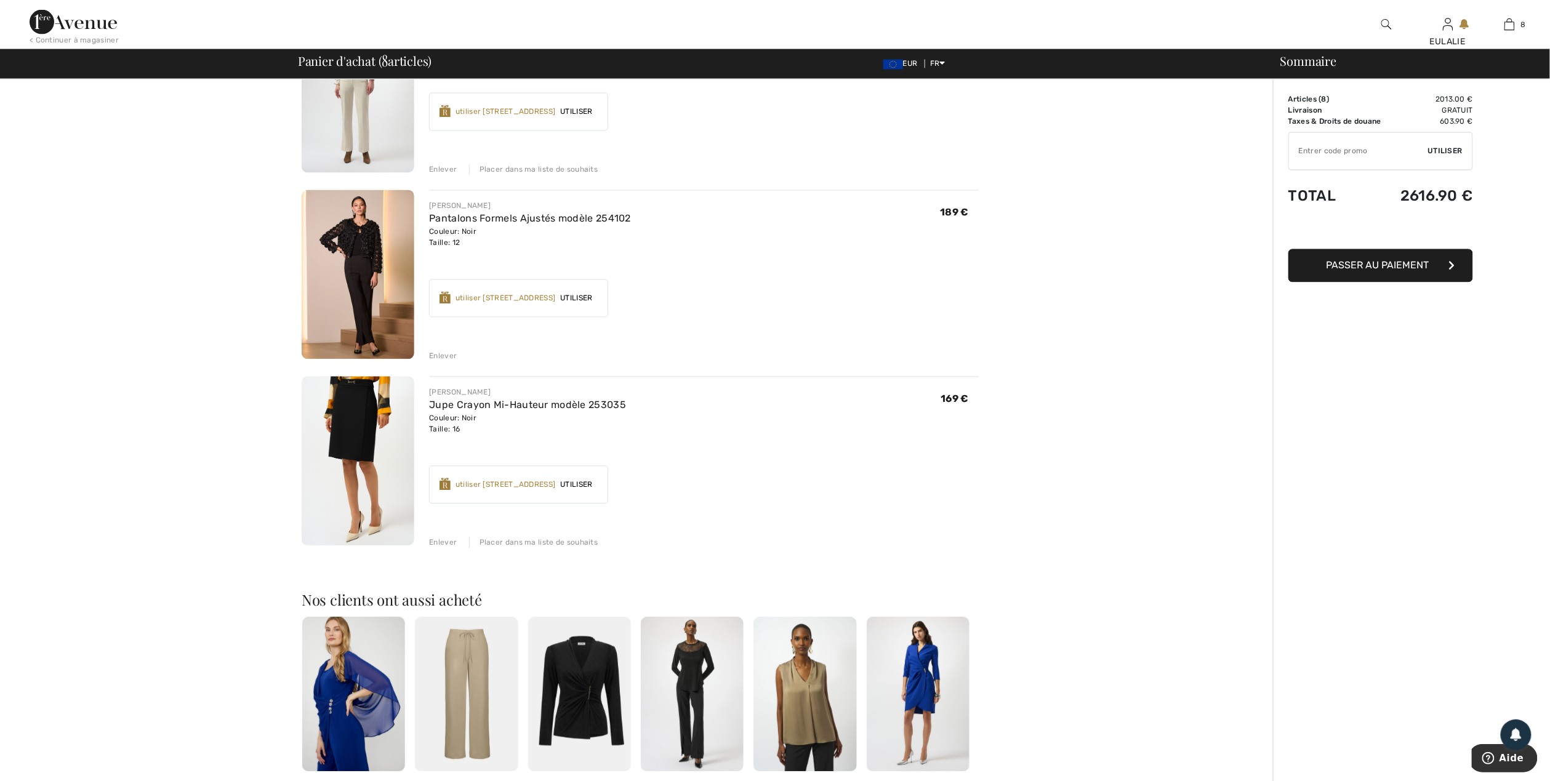
scroll to position [1149, 0]
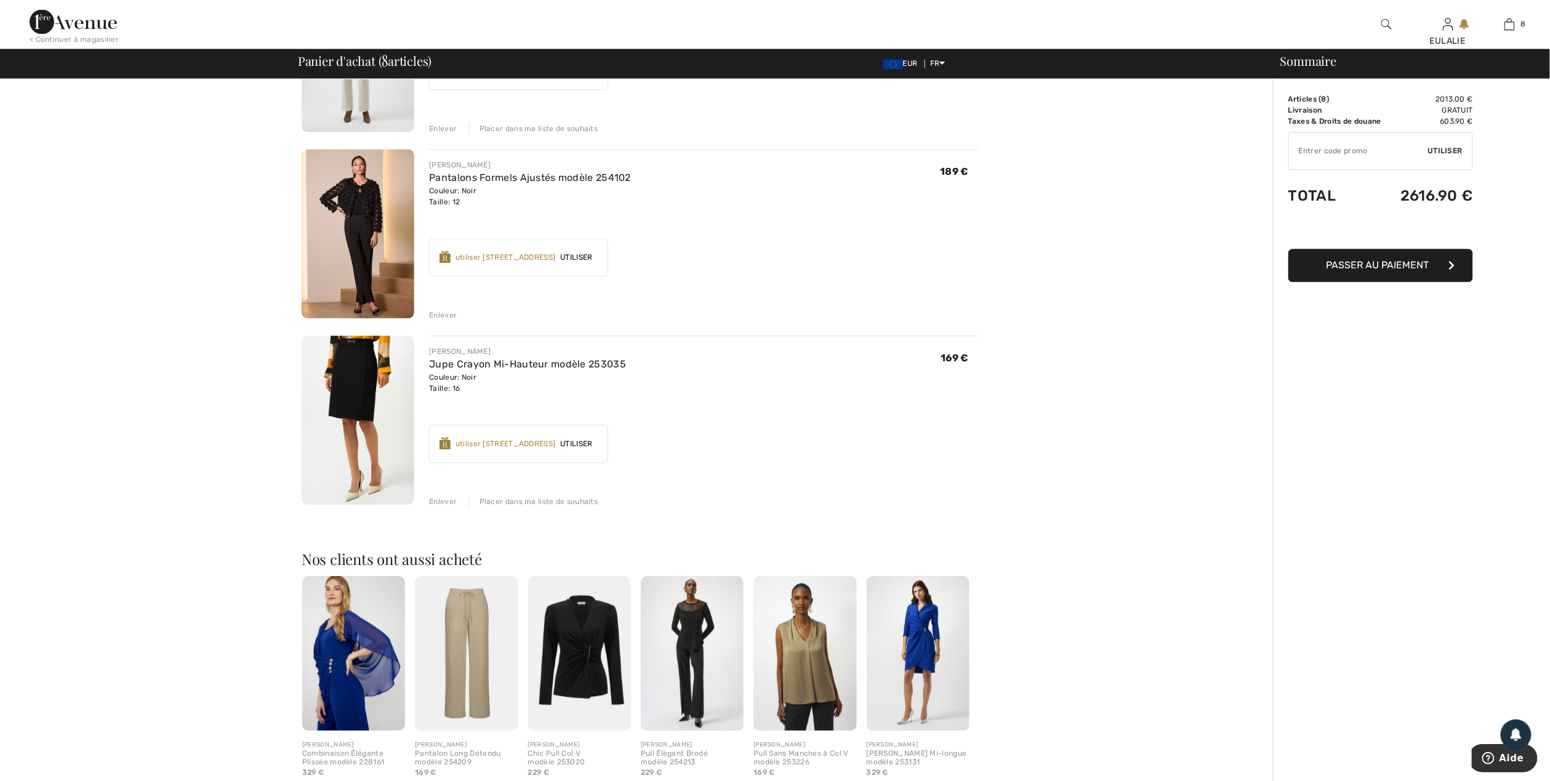
click at [447, 316] on div "Enlever" at bounding box center [443, 315] width 28 height 11
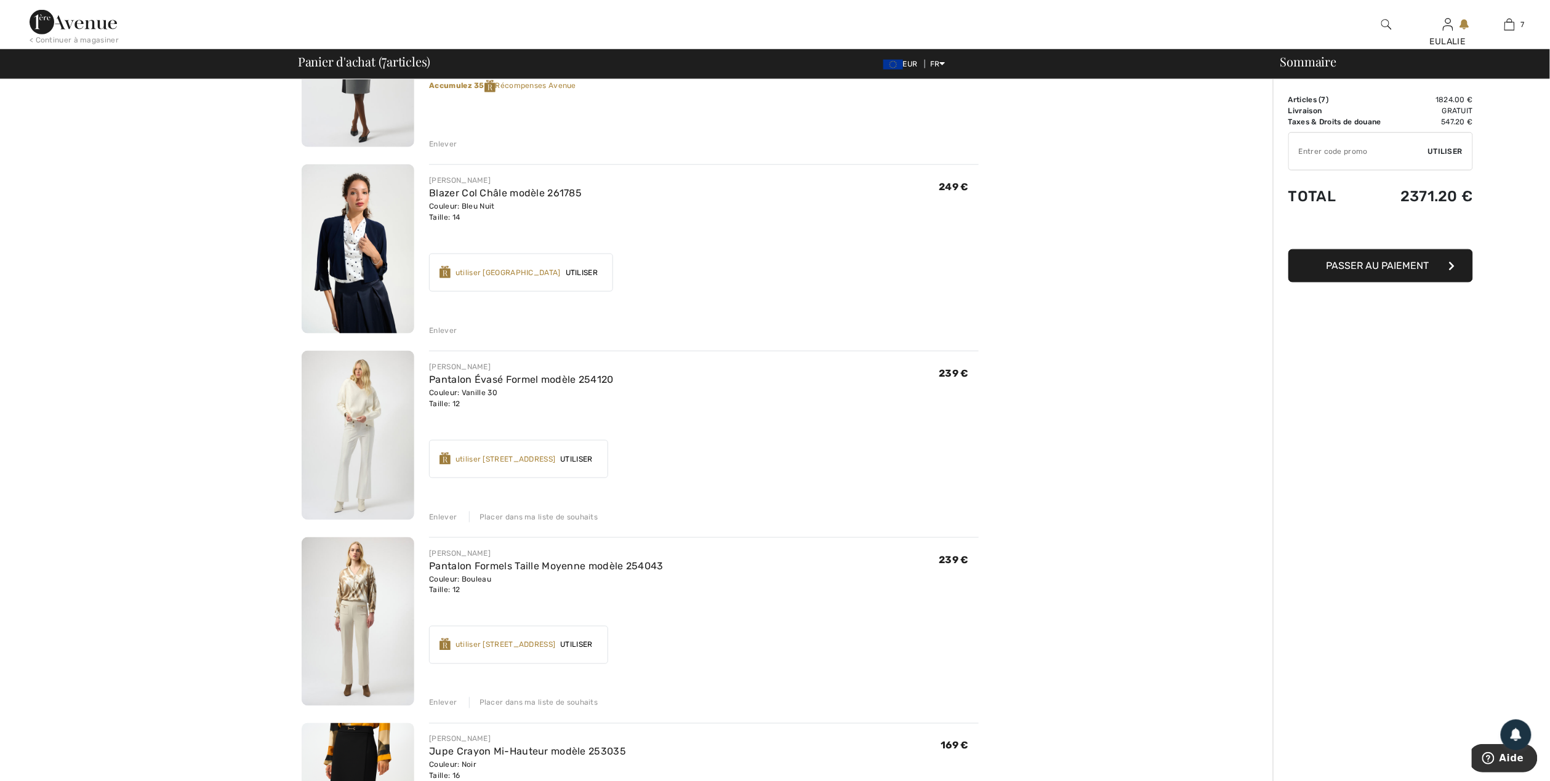
scroll to position [574, 0]
click at [446, 329] on div "Enlever" at bounding box center [443, 331] width 28 height 11
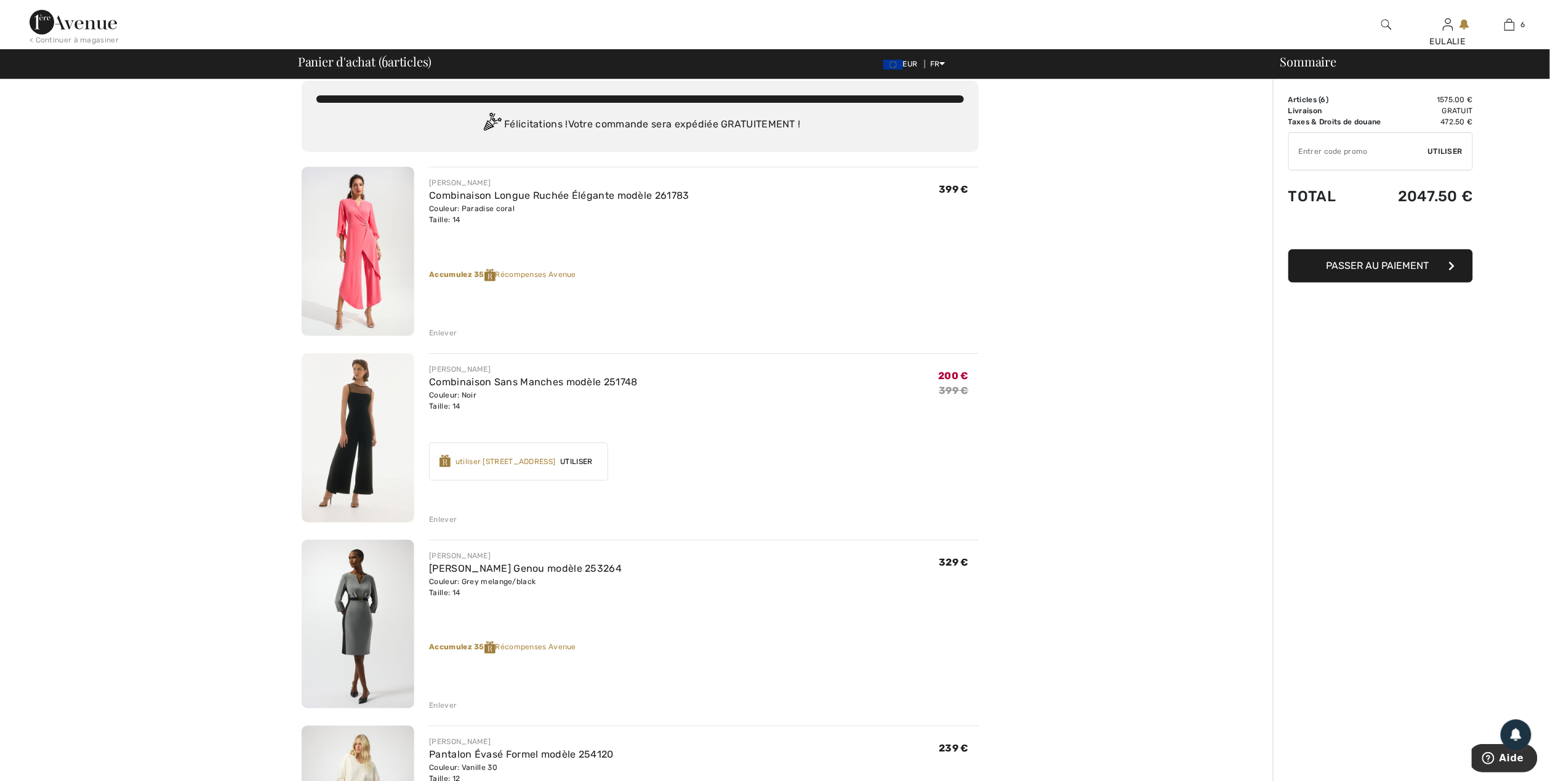
scroll to position [0, 0]
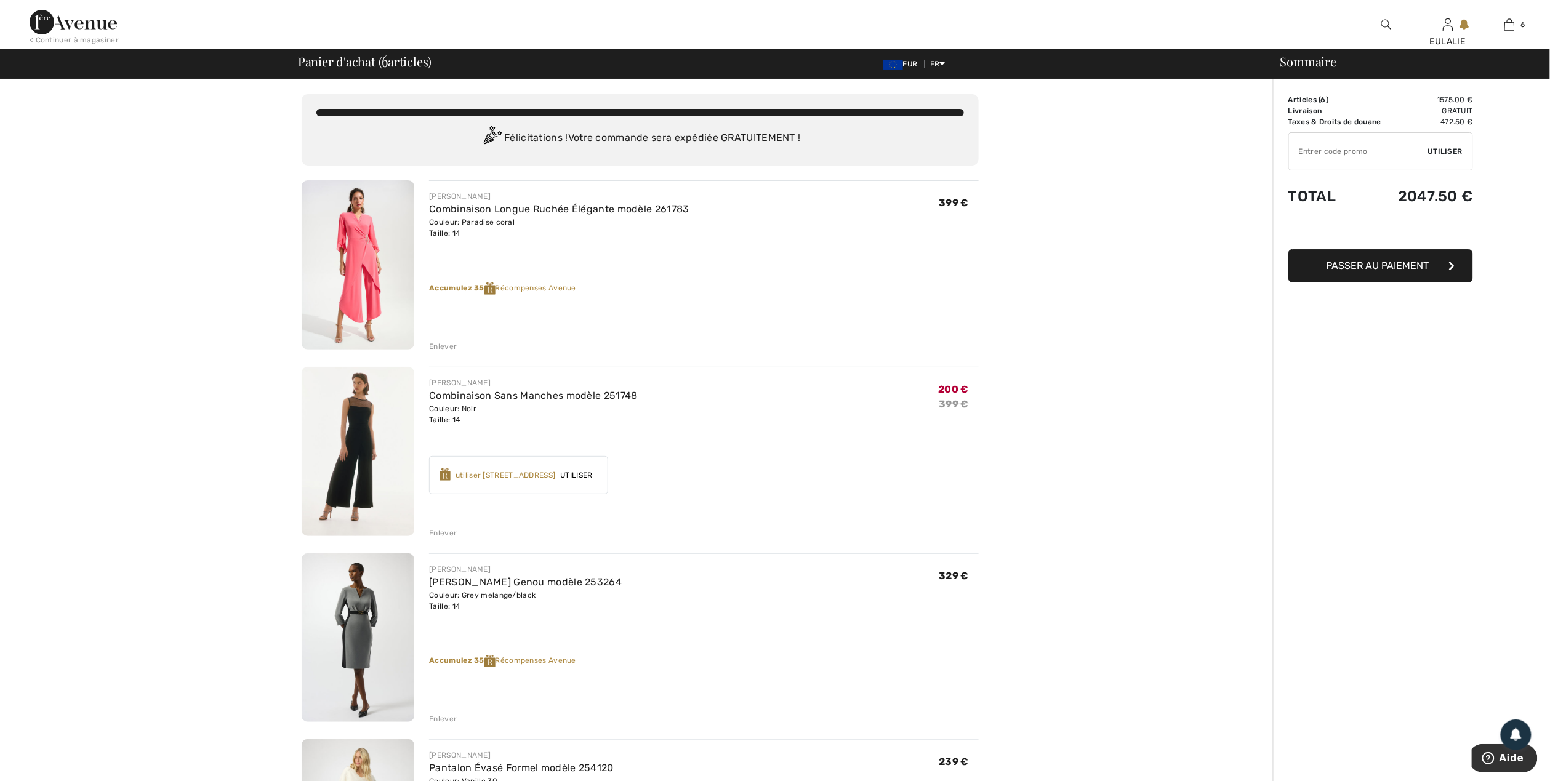
click at [438, 346] on div "Enlever" at bounding box center [443, 346] width 28 height 11
